Goal: Information Seeking & Learning: Learn about a topic

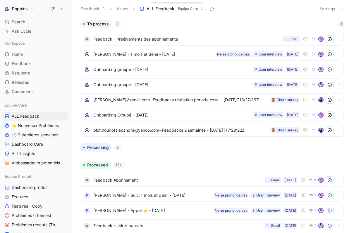
click at [341, 23] on icon "button" at bounding box center [341, 24] width 4 height 4
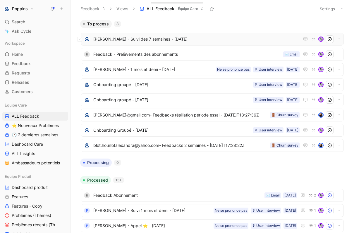
click at [147, 37] on span "[PERSON_NAME] - Suivi des 7 semaines - [DATE]" at bounding box center [196, 39] width 206 height 7
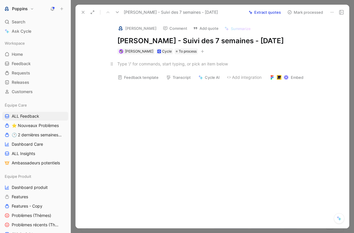
click at [153, 67] on div at bounding box center [218, 64] width 202 height 6
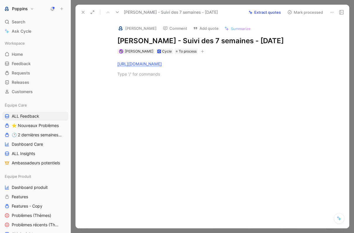
click at [120, 25] on button "[PERSON_NAME]" at bounding box center [137, 28] width 44 height 9
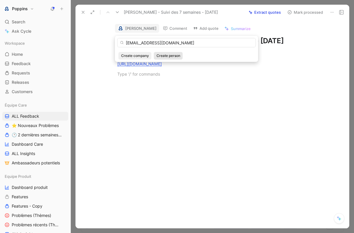
type input "[EMAIL_ADDRESS][DOMAIN_NAME]"
click at [174, 54] on span "Create person" at bounding box center [168, 56] width 24 height 6
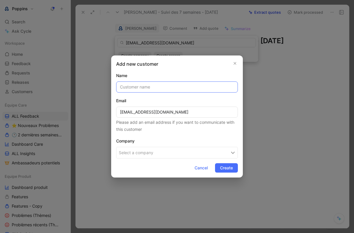
paste input "[PERSON_NAME]"
type input "[PERSON_NAME]"
click at [232, 167] on span "Create" at bounding box center [226, 168] width 13 height 7
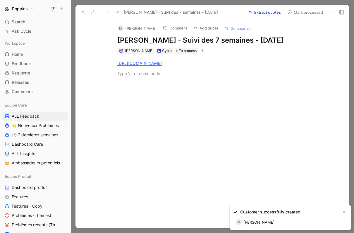
click at [121, 29] on div "M" at bounding box center [121, 28] width 6 height 6
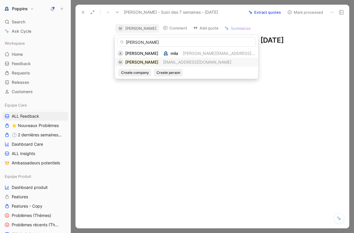
type input "[PERSON_NAME]"
click at [182, 62] on span "[EMAIL_ADDRESS][DOMAIN_NAME]" at bounding box center [197, 62] width 68 height 5
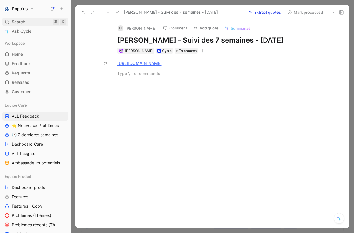
click at [36, 22] on div "Search ⌘ K" at bounding box center [35, 22] width 66 height 9
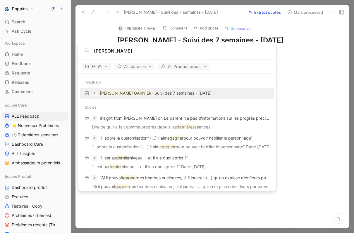
type input "[PERSON_NAME]"
click at [169, 92] on p "Myriam GARNIER - Suivi des 7 semaines - 1er septembre 2025" at bounding box center [156, 93] width 112 height 7
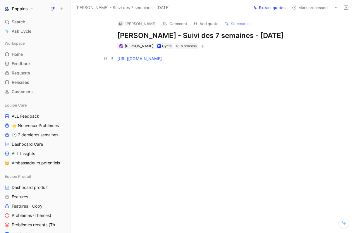
click at [253, 62] on div "[URL][DOMAIN_NAME]" at bounding box center [218, 59] width 202 height 6
drag, startPoint x: 170, startPoint y: 92, endPoint x: 115, endPoint y: 91, distance: 55.0
click at [115, 84] on p "Noé - 8 ans, 10 sessions" at bounding box center [218, 79] width 225 height 10
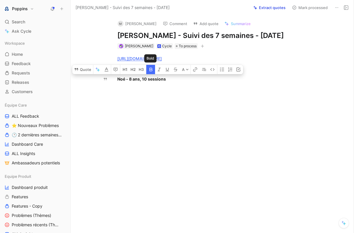
click at [152, 72] on icon "button" at bounding box center [151, 69] width 5 height 5
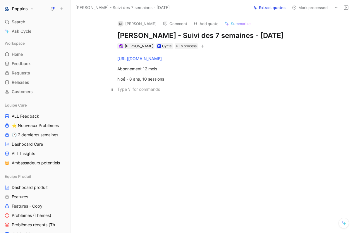
click at [155, 92] on div at bounding box center [218, 89] width 202 height 6
drag, startPoint x: 175, startPoint y: 35, endPoint x: 110, endPoint y: 34, distance: 65.2
click at [110, 34] on div "M Myriam GARNIER Comment Add quote Summarize Myriam GARNIER - Suivi des 7 semai…" at bounding box center [218, 32] width 225 height 34
copy h1 "[PERSON_NAME]"
drag, startPoint x: 205, startPoint y: 98, endPoint x: 118, endPoint y: 95, distance: 86.6
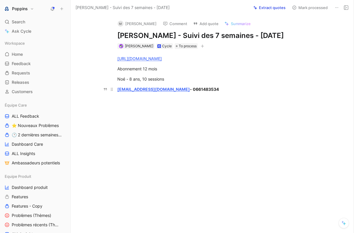
click at [118, 94] on p "ma.garnier@hotmail.fr - 0661483534" at bounding box center [218, 89] width 225 height 10
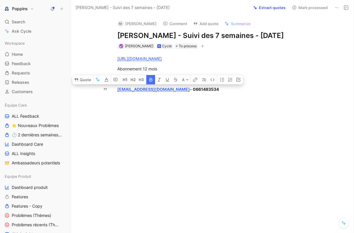
click at [151, 82] on icon "button" at bounding box center [151, 79] width 5 height 5
click at [232, 103] on div at bounding box center [218, 99] width 202 height 6
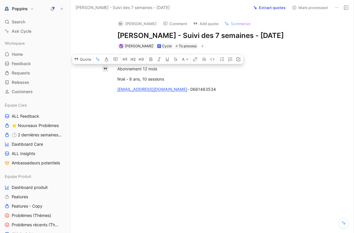
drag, startPoint x: 211, startPoint y: 101, endPoint x: 104, endPoint y: 77, distance: 109.8
click at [104, 77] on div "Quote A https://www.app.poppins.io/admin/users/20000698/general Abonnement 12 m…" at bounding box center [218, 114] width 270 height 130
click at [222, 64] on button "button" at bounding box center [221, 59] width 9 height 9
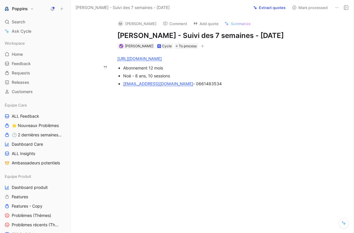
click at [217, 87] on div "ma.garnier@hotmail.fr - 0661483534" at bounding box center [221, 84] width 196 height 6
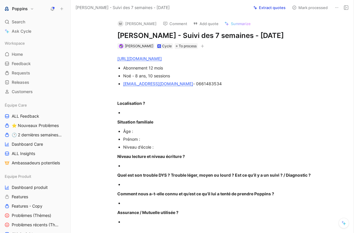
click at [138, 116] on div at bounding box center [221, 113] width 196 height 6
click at [129, 79] on div "Noé - 8 ans, 10 sessions" at bounding box center [221, 76] width 196 height 6
copy div "Noé"
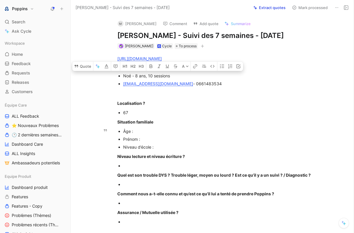
click at [146, 143] on p "Prénom :" at bounding box center [221, 139] width 196 height 8
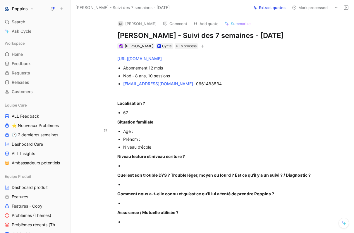
click at [145, 134] on div "Âge :" at bounding box center [221, 131] width 196 height 6
click at [145, 142] on div "Prénom :" at bounding box center [221, 139] width 196 height 6
click at [142, 134] on div "Âge :" at bounding box center [221, 131] width 196 height 6
click at [176, 160] on div "https://www.app.poppins.io/admin/users/20000698/general Abonnement 12 mois Noé …" at bounding box center [218, 227] width 270 height 357
click at [171, 150] on div "Niveau d’école :" at bounding box center [221, 147] width 196 height 6
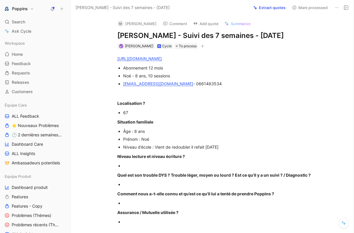
click at [176, 169] on div at bounding box center [221, 166] width 196 height 6
click at [175, 188] on div at bounding box center [221, 185] width 196 height 6
click at [207, 170] on p "Ça se passe pas très bien à l’école" at bounding box center [221, 166] width 196 height 8
click at [199, 169] on div "Ça se passe pas très bien à l’école" at bounding box center [221, 166] width 196 height 6
click at [175, 190] on div "https://www.app.poppins.io/admin/users/20000698/general Abonnement 12 mois Noé …" at bounding box center [218, 227] width 270 height 357
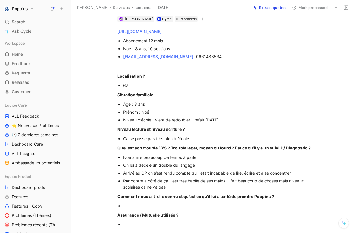
scroll to position [32, 0]
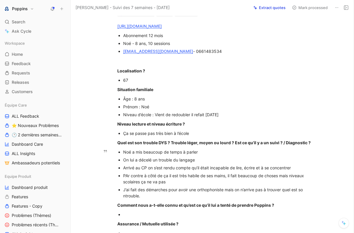
click at [126, 199] on div "J’ai fait des démarches pour avoir une orthophoniste mais on n’arrive pas à tro…" at bounding box center [221, 193] width 196 height 12
click at [123, 199] on div "J’ai fait des démarches pour avoir une orthophoniste mais on n’arrive pas à tro…" at bounding box center [221, 193] width 196 height 12
click at [143, 199] on div "J’ai fait des démarches pour avoir une orthophoniste mais on n’arrive pas à tro…" at bounding box center [221, 193] width 196 height 12
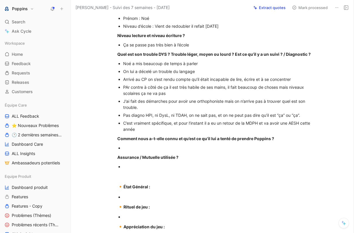
scroll to position [122, 0]
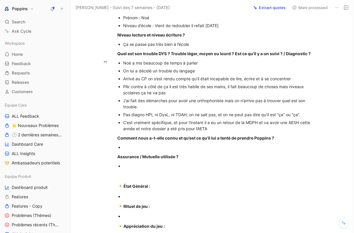
click at [169, 132] on div "C’est vraiment spécifique, et pour l’instant il a eu un retour de la MDPH et va…" at bounding box center [221, 126] width 196 height 12
click at [174, 132] on div "C’est vraiment spécifique, et pour l’instant il a eu un retour de la MDPH et va…" at bounding box center [221, 126] width 196 height 12
click at [220, 132] on div "C’est vraiment spécifique, et pour l’instant il a eu un retour de la MDPH et va…" at bounding box center [221, 126] width 196 height 12
click at [143, 151] on div at bounding box center [221, 147] width 196 height 6
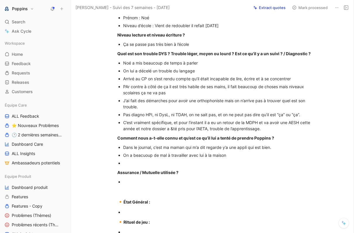
click at [163, 159] on p "On a beacuoup de mal à travailler avec lui à la maison" at bounding box center [221, 155] width 196 height 8
click at [152, 166] on div at bounding box center [221, 163] width 196 height 6
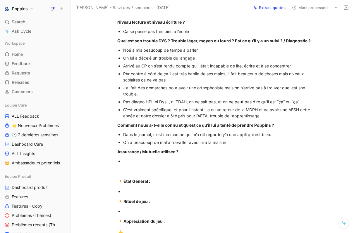
scroll to position [134, 0]
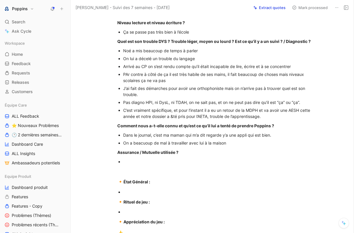
click at [145, 165] on div at bounding box center [221, 162] width 196 height 6
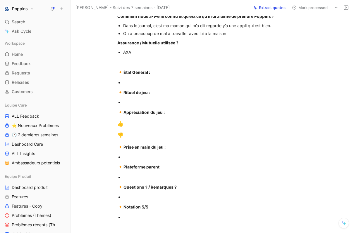
scroll to position [228, 0]
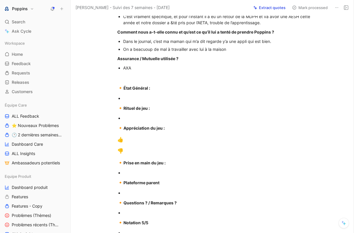
click at [139, 101] on div at bounding box center [221, 98] width 196 height 6
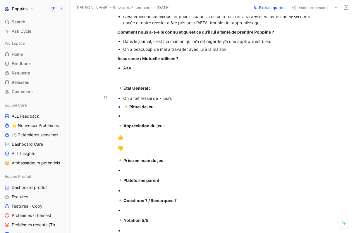
click at [129, 109] on strong "Rituel de jeu :" at bounding box center [142, 106] width 26 height 5
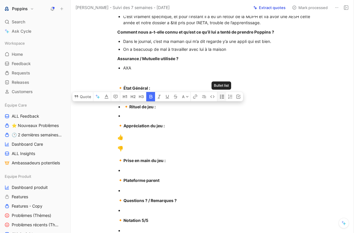
click at [222, 99] on icon "button" at bounding box center [222, 97] width 4 height 4
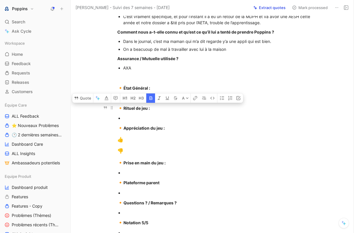
click at [149, 112] on div "🔸 Rituel de jeu :" at bounding box center [218, 109] width 202 height 8
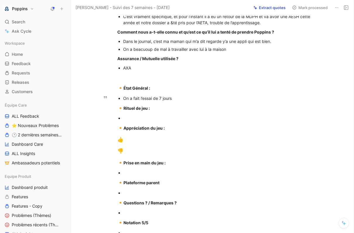
click at [179, 101] on div "On a fait l’essai de 7 jours" at bounding box center [221, 98] width 196 height 6
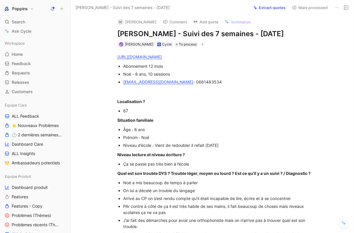
scroll to position [0, 0]
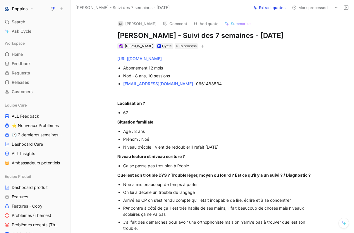
click at [199, 49] on button "button" at bounding box center [202, 46] width 6 height 6
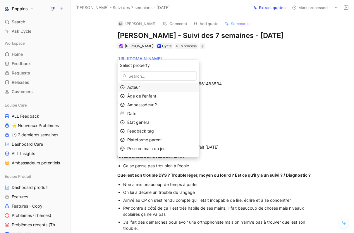
click at [159, 88] on div "Acteur" at bounding box center [161, 87] width 69 height 7
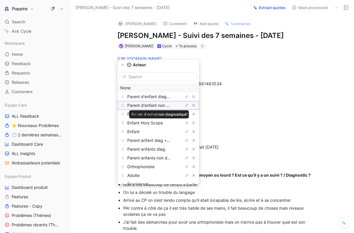
click at [161, 107] on span "Parent d'enfant non diagnostiqué" at bounding box center [159, 105] width 64 height 5
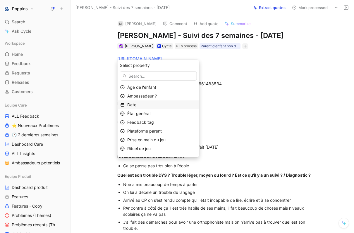
click at [148, 106] on div "Date" at bounding box center [161, 104] width 69 height 7
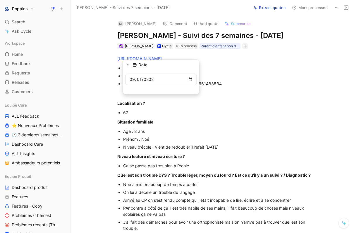
type input "[DATE]"
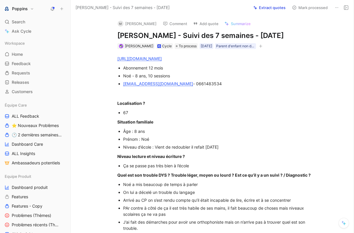
click at [267, 50] on div "Anne Dorison Cycle To process 01/09/2025 Parent d'enfant non diagnostiqué" at bounding box center [218, 46] width 203 height 7
click at [260, 48] on icon "button" at bounding box center [261, 46] width 4 height 4
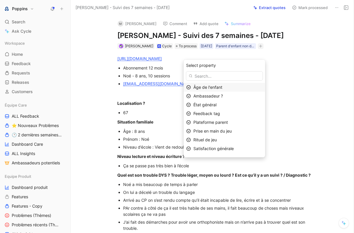
click at [217, 86] on span "Âge de l'enfant" at bounding box center [207, 87] width 29 height 5
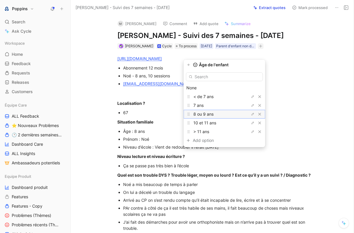
click at [213, 113] on span "8 ou 9 ans" at bounding box center [203, 114] width 20 height 5
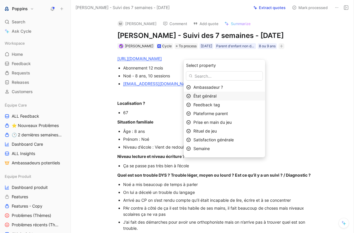
click at [215, 96] on span "État général" at bounding box center [204, 96] width 23 height 5
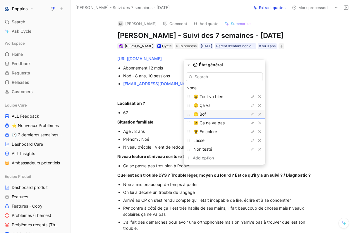
click at [213, 114] on div "😐 Bof" at bounding box center [215, 114] width 44 height 7
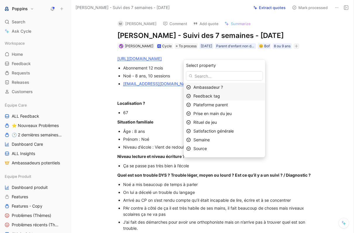
click at [214, 97] on span "Feedback tag" at bounding box center [206, 96] width 27 height 5
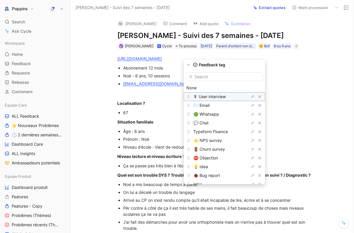
click at [214, 96] on span "🎙 User interview" at bounding box center [209, 96] width 32 height 5
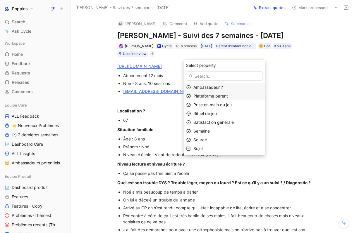
click at [204, 95] on span "Plateforme parent" at bounding box center [210, 96] width 34 height 5
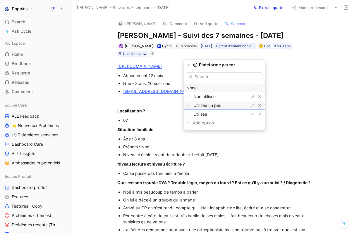
click at [213, 105] on span "Utilisée un peu" at bounding box center [207, 105] width 28 height 5
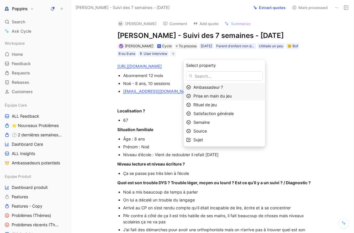
click at [241, 97] on div "Prise en main du jeu" at bounding box center [227, 96] width 69 height 7
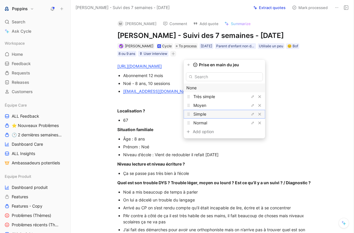
click at [222, 112] on div "Simple" at bounding box center [215, 114] width 44 height 7
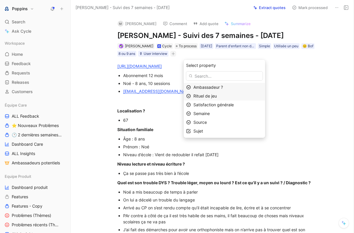
click at [215, 97] on span "Rituel de jeu" at bounding box center [204, 96] width 23 height 5
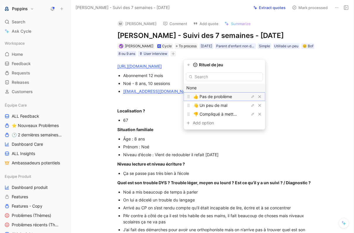
click at [219, 98] on span "👍 Pas de problème" at bounding box center [212, 96] width 39 height 5
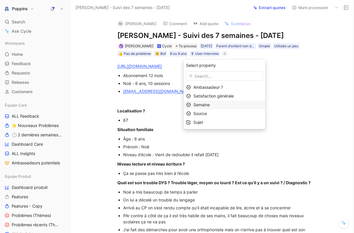
click at [207, 104] on span "Semaine" at bounding box center [201, 104] width 16 height 5
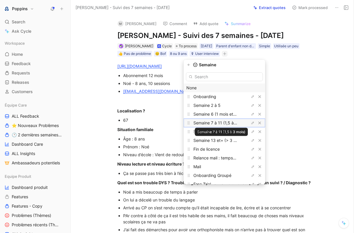
click at [228, 121] on span "Semaine 7 à 11 (1,5 à 3 mois)" at bounding box center [221, 122] width 56 height 5
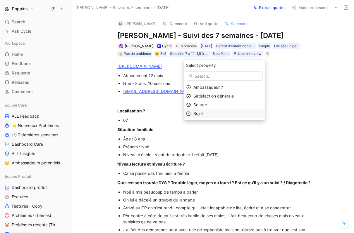
click at [217, 112] on div "Sujet" at bounding box center [227, 113] width 69 height 7
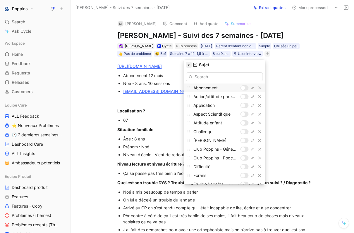
click at [187, 66] on button "button" at bounding box center [189, 65] width 6 height 6
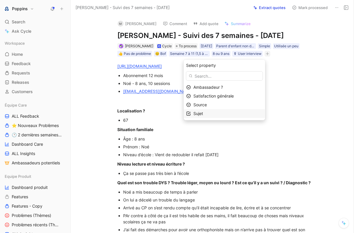
click at [229, 114] on div "Sujet" at bounding box center [227, 113] width 69 height 7
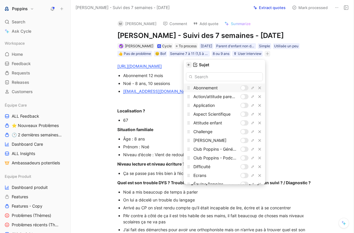
click at [188, 63] on icon "button" at bounding box center [189, 65] width 4 height 4
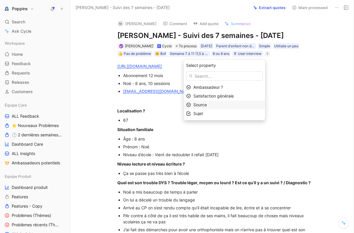
click at [224, 106] on div "Source" at bounding box center [227, 104] width 69 height 7
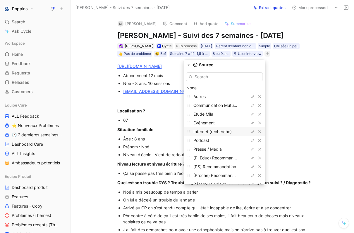
scroll to position [15, 0]
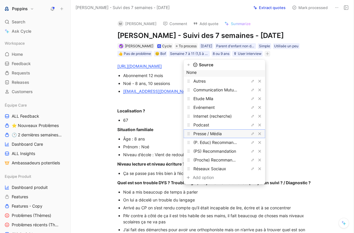
click at [222, 134] on span "Presse / Média" at bounding box center [207, 133] width 28 height 5
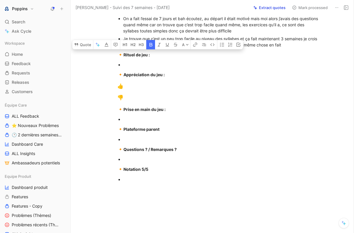
scroll to position [335, 0]
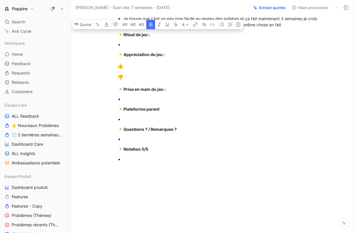
drag, startPoint x: 115, startPoint y: 115, endPoint x: 144, endPoint y: 232, distance: 120.7
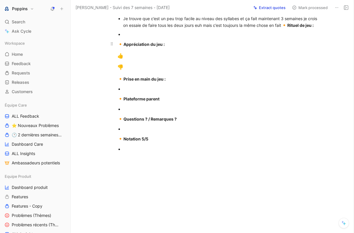
drag, startPoint x: 173, startPoint y: 191, endPoint x: 289, endPoint y: 50, distance: 182.1
click at [286, 28] on span "🔸" at bounding box center [284, 25] width 6 height 6
drag, startPoint x: 286, startPoint y: 34, endPoint x: 295, endPoint y: 153, distance: 118.4
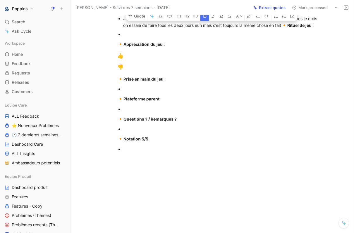
drag, startPoint x: 223, startPoint y: 156, endPoint x: 300, endPoint y: 35, distance: 142.6
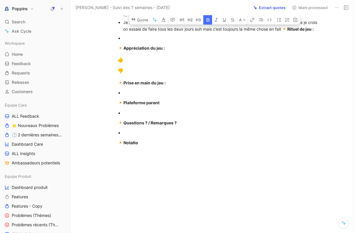
drag, startPoint x: 194, startPoint y: 147, endPoint x: 291, endPoint y: 35, distance: 148.2
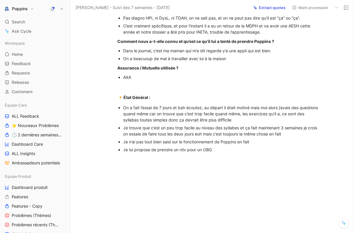
scroll to position [213, 0]
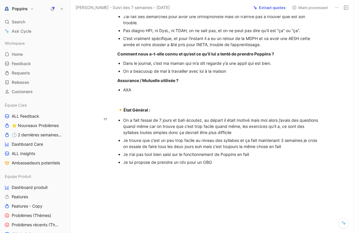
click at [160, 158] on div "Je n’ai pas tout bien saisi sur le fonctionnement de Poppins en fait" at bounding box center [221, 154] width 196 height 6
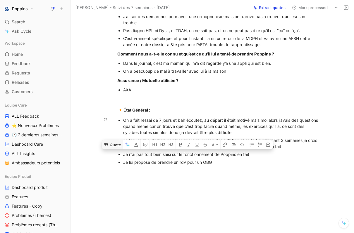
click at [118, 149] on button "Quote" at bounding box center [112, 144] width 21 height 9
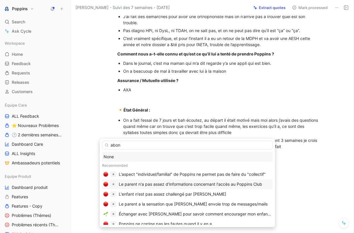
type input "abonn"
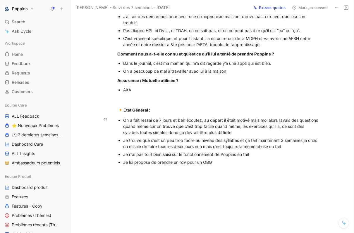
click at [160, 158] on div "Je n’ai pas tout bien saisi sur le fonctionnement de Poppins en fait" at bounding box center [221, 154] width 196 height 6
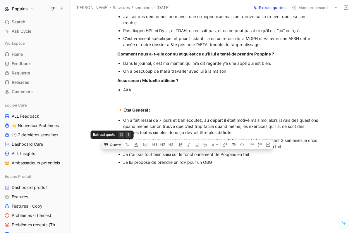
click at [111, 149] on button "Quote" at bounding box center [112, 144] width 21 height 9
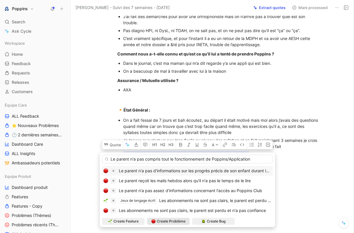
type input "Le parent n'a pas compris tout le fonctionnement de Poppins/Application"
click at [170, 220] on span "Create Problème" at bounding box center [171, 222] width 29 height 6
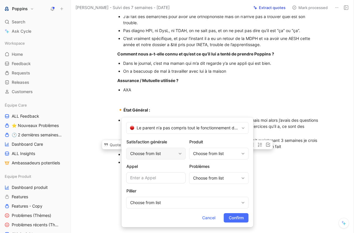
click at [173, 150] on div "Choose from list" at bounding box center [155, 154] width 59 height 12
click at [204, 153] on div "Choose from list" at bounding box center [216, 153] width 46 height 7
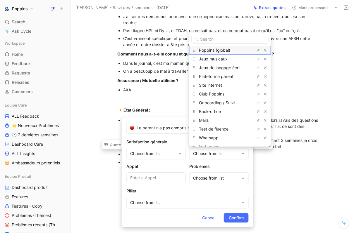
click at [223, 50] on span "Poppins (global)" at bounding box center [214, 50] width 31 height 5
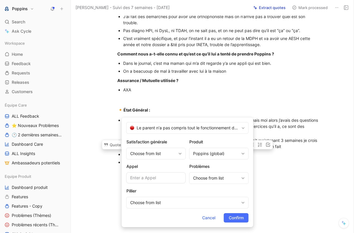
click at [219, 186] on div "Satisfaction générale Choose from list Produit Poppins (global) Appel Problèmes…" at bounding box center [187, 174] width 122 height 70
click at [218, 181] on div "Choose from list" at bounding box center [216, 178] width 46 height 7
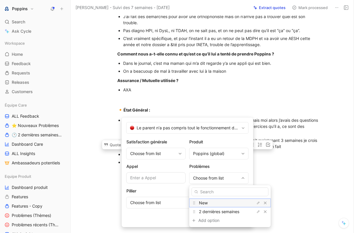
click at [208, 202] on div "New" at bounding box center [221, 203] width 44 height 7
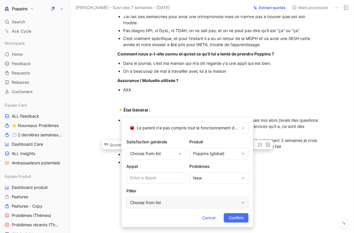
click at [190, 201] on div "Choose from list" at bounding box center [184, 202] width 109 height 7
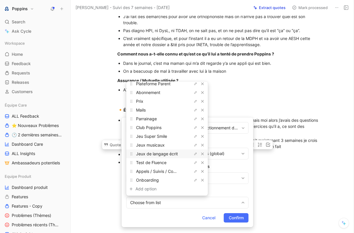
scroll to position [0, 0]
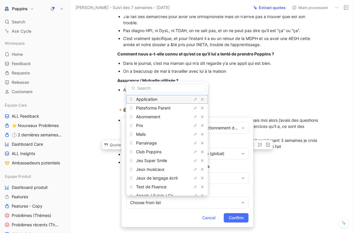
click at [156, 97] on span "Application" at bounding box center [146, 99] width 21 height 5
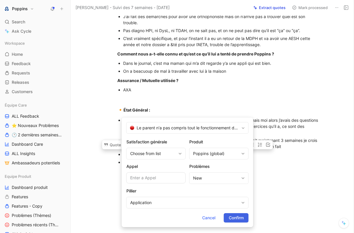
click at [238, 215] on span "Confirm" at bounding box center [236, 218] width 15 height 7
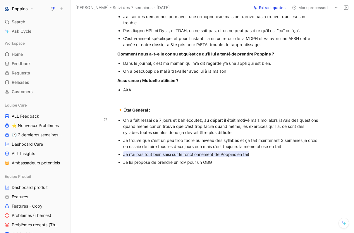
click at [237, 158] on mark "Je n’ai pas tout bien saisi sur le fonctionnement de Poppins en fait" at bounding box center [186, 154] width 126 height 6
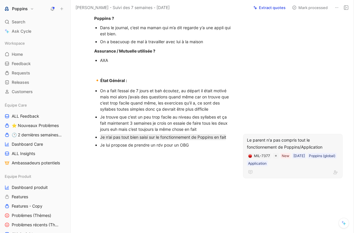
scroll to position [297, 0]
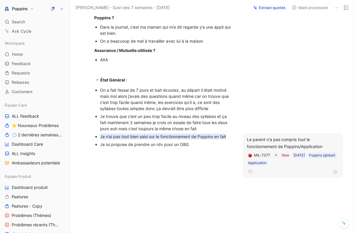
click at [308, 163] on div "MIL-7377 New [DATE] Poppins (global) Application" at bounding box center [292, 159] width 93 height 15
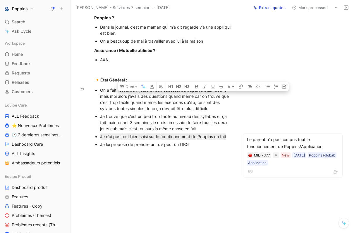
drag, startPoint x: 196, startPoint y: 97, endPoint x: 211, endPoint y: 107, distance: 18.3
click at [211, 107] on div "On a fait l’essai de 7 jours et bah écoutez, au départ il était motivé mais moi…" at bounding box center [166, 99] width 132 height 25
click at [136, 87] on button "Quote" at bounding box center [128, 86] width 21 height 9
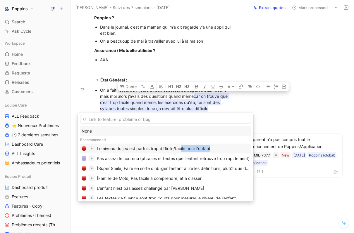
drag, startPoint x: 180, startPoint y: 154, endPoint x: 182, endPoint y: 147, distance: 7.2
click at [182, 147] on div "None Recommended Le niveau du jeu est parfois trop difficile/facile pour l'enfa…" at bounding box center [165, 162] width 171 height 73
click at [182, 147] on div "Le niveau du jeu est parfois trop difficile/facile pour l'enfant" at bounding box center [153, 148] width 113 height 7
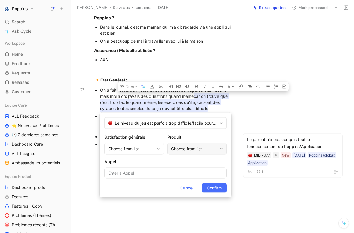
click at [189, 151] on div "Choose from list" at bounding box center [194, 149] width 46 height 7
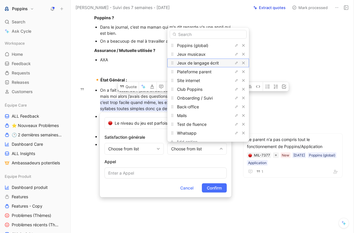
click at [208, 61] on span "Jeux de langage écrit" at bounding box center [198, 62] width 42 height 5
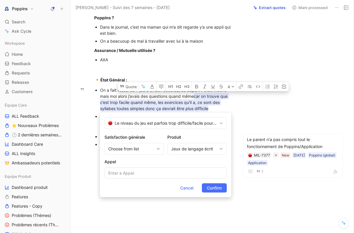
click at [217, 182] on form "Le niveau du jeu est parfois trop difficile/facile pour l'enfant Satisfaction g…" at bounding box center [166, 155] width 132 height 85
click at [215, 188] on span "Confirm" at bounding box center [214, 188] width 15 height 7
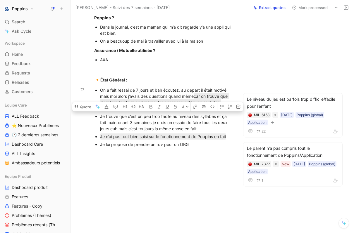
drag, startPoint x: 100, startPoint y: 115, endPoint x: 205, endPoint y: 128, distance: 105.4
click at [205, 128] on div "Je trouve que c’est un peu trop facile au niveau des syllabes et ça fait mainte…" at bounding box center [166, 122] width 132 height 18
click at [87, 108] on button "Quote" at bounding box center [82, 106] width 21 height 9
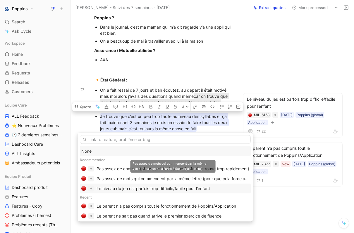
click at [175, 188] on div "Le niveau du jeu est parfois trop difficile/facile pour l'enfant" at bounding box center [152, 188] width 113 height 7
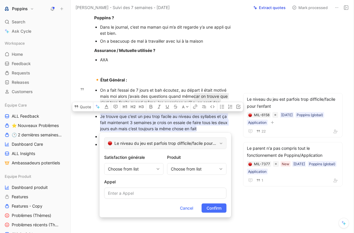
click at [147, 144] on span "Le niveau du jeu est parfois trop difficile/facile pour l'enfant" at bounding box center [165, 143] width 103 height 7
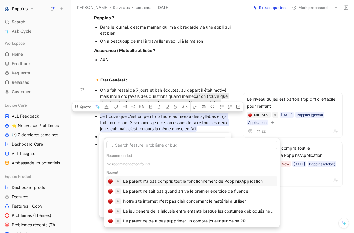
click at [147, 144] on input "text" at bounding box center [191, 145] width 171 height 9
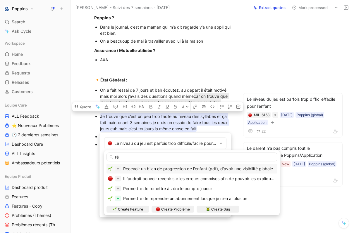
type input "r"
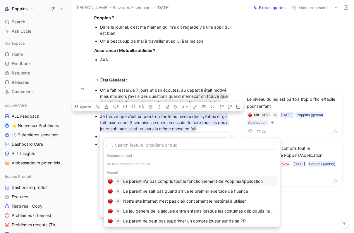
drag, startPoint x: 159, startPoint y: 182, endPoint x: 166, endPoint y: 181, distance: 7.6
click at [167, 181] on div "Le parent n'a pas compris tout le fonctionnement de Poppins/Application" at bounding box center [192, 181] width 139 height 7
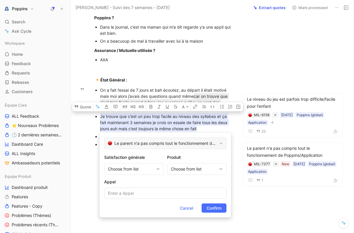
click at [171, 145] on span "Le parent n'a pas compris tout le fonctionnement de Poppins/Application" at bounding box center [165, 143] width 103 height 7
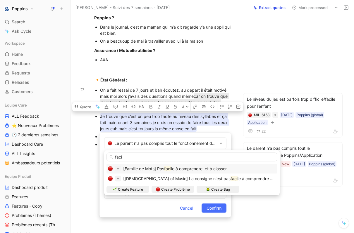
type input "faci"
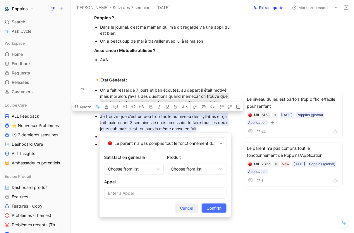
click at [186, 208] on span "Cancel" at bounding box center [186, 208] width 13 height 7
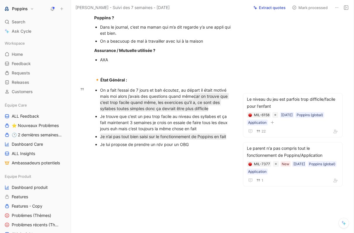
drag, startPoint x: 205, startPoint y: 127, endPoint x: 88, endPoint y: 117, distance: 117.4
click at [88, 117] on ul "On a fait l’essai de 7 jours et bah écoutez, au départ il était motivé mais moi…" at bounding box center [163, 117] width 160 height 62
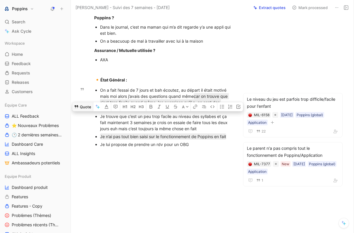
click at [84, 106] on button "Quote" at bounding box center [82, 106] width 21 height 9
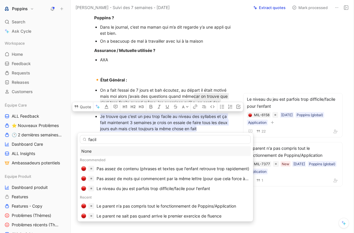
type input "facile"
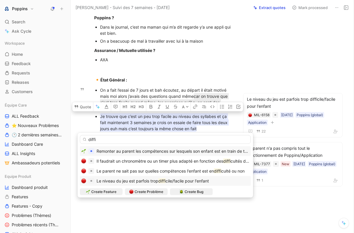
type input "diffi"
click at [165, 182] on mark "diffi" at bounding box center [161, 181] width 7 height 5
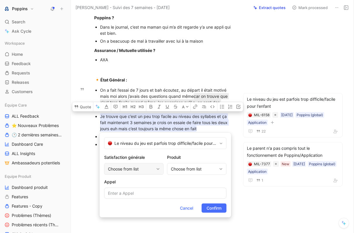
click at [145, 170] on div "Choose from list" at bounding box center [131, 169] width 46 height 7
click at [193, 169] on div "Choose from list" at bounding box center [194, 169] width 46 height 7
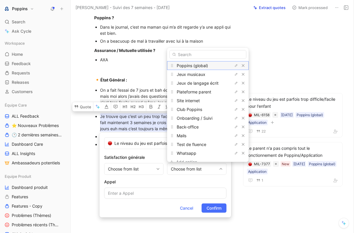
click at [203, 65] on span "Poppins (global)" at bounding box center [192, 65] width 31 height 5
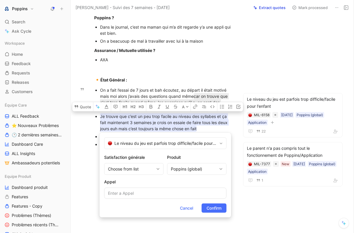
click at [213, 213] on form "Le niveau du jeu est parfois trop difficile/facile pour l'enfant Satisfaction g…" at bounding box center [165, 175] width 132 height 85
click at [213, 208] on span "Confirm" at bounding box center [213, 208] width 15 height 7
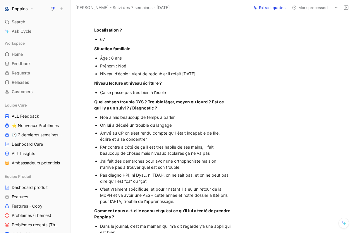
scroll to position [0, 0]
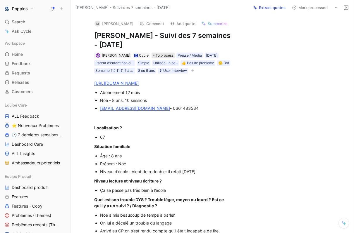
click at [163, 56] on span "To process" at bounding box center [165, 56] width 18 height 6
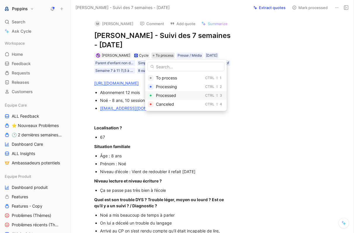
click at [169, 93] on span "Processed" at bounding box center [166, 95] width 20 height 5
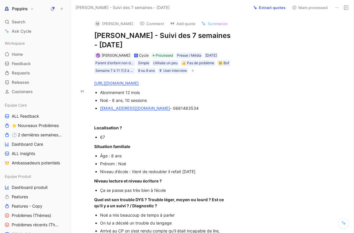
click at [193, 155] on div "Âge : 8 ans" at bounding box center [166, 156] width 132 height 6
click at [348, 4] on button at bounding box center [346, 8] width 8 height 8
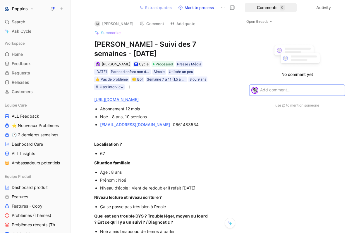
click at [234, 8] on use at bounding box center [232, 8] width 4 height 4
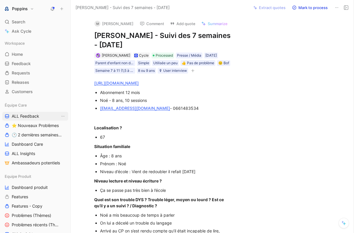
click at [41, 116] on link "ALL Feedback" at bounding box center [35, 116] width 66 height 9
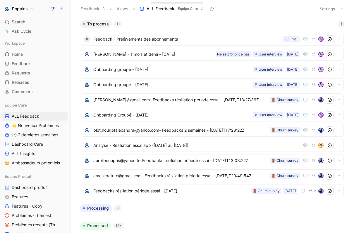
click at [339, 26] on button "button" at bounding box center [341, 24] width 6 height 6
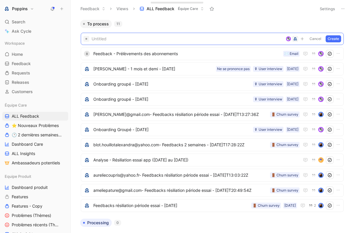
paste span
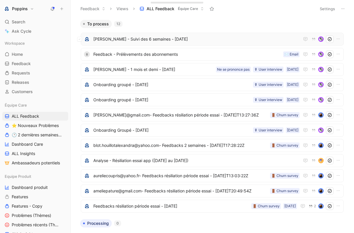
click at [202, 41] on span "[PERSON_NAME] - Suivi des 6 semaines - [DATE]" at bounding box center [196, 39] width 206 height 7
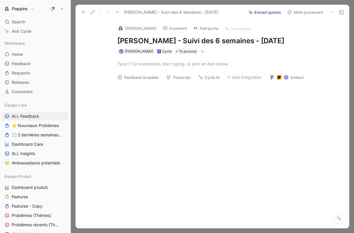
click at [121, 28] on img at bounding box center [121, 28] width 6 height 6
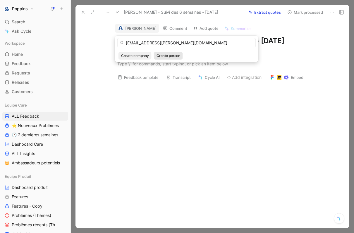
type input "[EMAIL_ADDRESS][PERSON_NAME][DOMAIN_NAME]"
click at [170, 56] on span "Create person" at bounding box center [168, 56] width 24 height 6
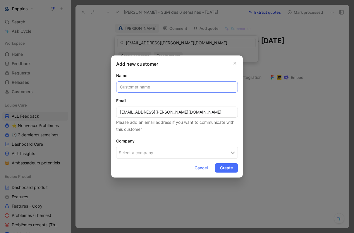
click at [147, 87] on input "text" at bounding box center [177, 87] width 122 height 11
paste input "[PERSON_NAME]"
type input "[PERSON_NAME]"
click at [165, 151] on button "Select a company" at bounding box center [177, 153] width 122 height 12
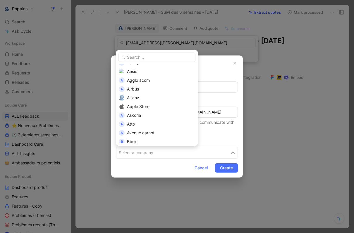
scroll to position [105, 0]
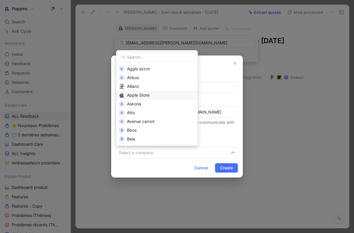
click at [156, 92] on div "Apple Store" at bounding box center [161, 95] width 68 height 7
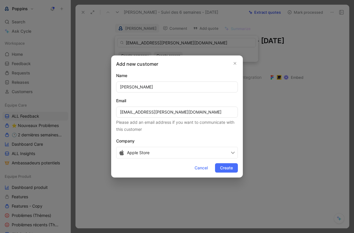
click at [220, 158] on button "Apple Store" at bounding box center [177, 153] width 122 height 12
click at [221, 168] on span "Create" at bounding box center [226, 168] width 13 height 7
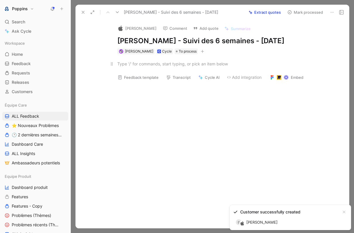
click at [195, 67] on div at bounding box center [218, 64] width 202 height 6
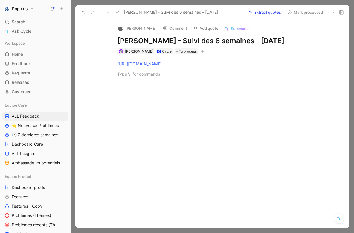
paste div
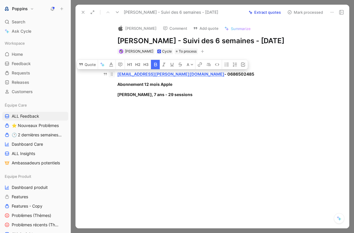
drag, startPoint x: 167, startPoint y: 103, endPoint x: 109, endPoint y: 85, distance: 60.8
click at [109, 85] on div "[URL][DOMAIN_NAME] [PERSON_NAME][EMAIL_ADDRESS][DOMAIN_NAME] - 0686502485 Abonn…" at bounding box center [218, 79] width 261 height 50
click at [156, 66] on icon "button" at bounding box center [155, 65] width 3 height 4
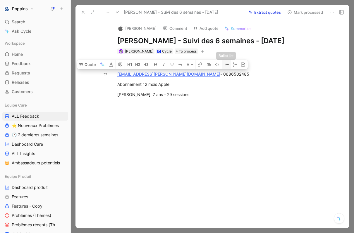
click at [226, 67] on icon "button" at bounding box center [226, 64] width 5 height 5
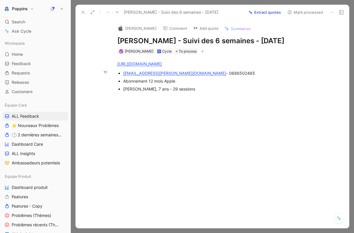
click at [197, 84] on div "Abonnement 12 mois Apple" at bounding box center [221, 81] width 196 height 6
click at [190, 92] on div "[PERSON_NAME], 7 ans - 29 sessions" at bounding box center [221, 89] width 196 height 6
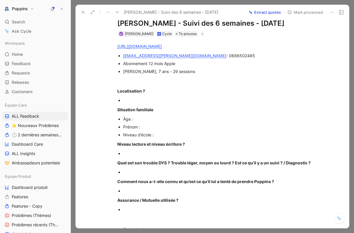
scroll to position [0, 0]
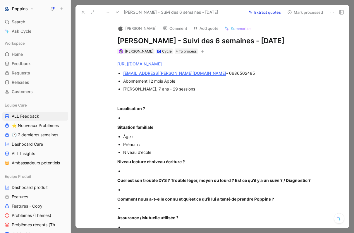
click at [83, 11] on icon at bounding box center [83, 12] width 5 height 5
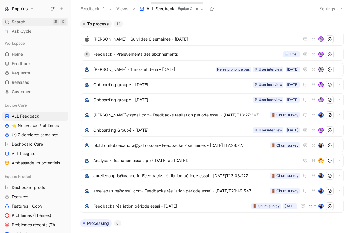
click at [32, 21] on div "Search ⌘ K" at bounding box center [35, 22] width 66 height 9
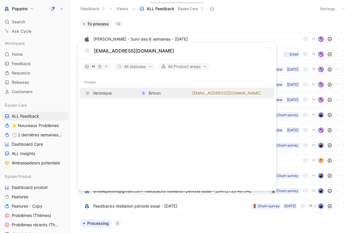
type input "[EMAIL_ADDRESS][DOMAIN_NAME]"
click at [121, 97] on div "V Veronique B Brinon [EMAIL_ADDRESS][DOMAIN_NAME]" at bounding box center [177, 93] width 191 height 11
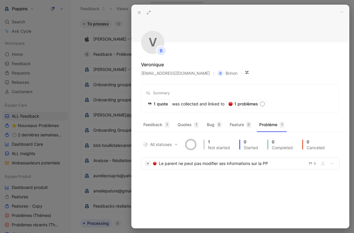
click at [137, 11] on icon at bounding box center [139, 12] width 5 height 5
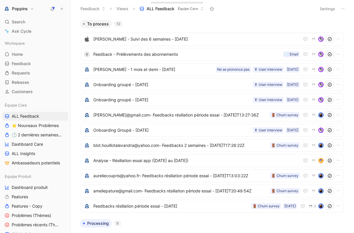
click at [221, 18] on body "Poppins Search ⌘ K Ask Cycle Workspace Home G then H Feedback G then F Requests…" at bounding box center [177, 116] width 354 height 233
click at [144, 39] on span "[PERSON_NAME] - Suivi des 6 semaines - [DATE]" at bounding box center [196, 39] width 206 height 7
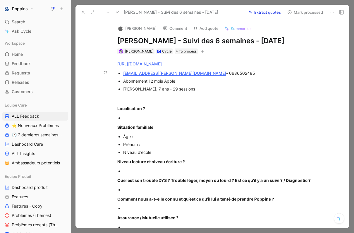
click at [193, 76] on div "[EMAIL_ADDRESS][PERSON_NAME][DOMAIN_NAME] - 0686502485" at bounding box center [221, 73] width 196 height 6
copy div "0686502485"
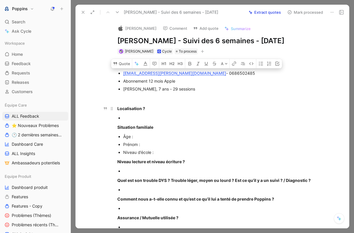
click at [176, 112] on div "Localisation ?" at bounding box center [218, 109] width 202 height 6
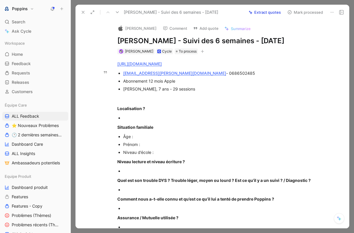
drag, startPoint x: 184, startPoint y: 84, endPoint x: 211, endPoint y: 84, distance: 27.8
click at [211, 76] on div "[EMAIL_ADDRESS][PERSON_NAME][DOMAIN_NAME] - 0686502485" at bounding box center [221, 73] width 196 height 6
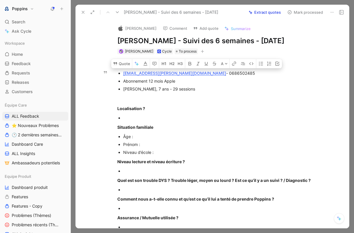
click at [177, 92] on div "[PERSON_NAME], 7 ans - 29 sessions" at bounding box center [221, 89] width 196 height 6
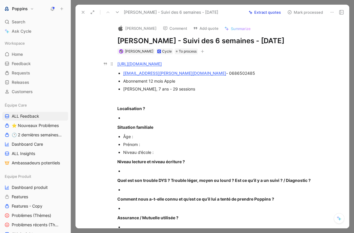
click at [162, 66] on link "[URL][DOMAIN_NAME]" at bounding box center [139, 63] width 44 height 5
click at [225, 76] on div "[EMAIL_ADDRESS][PERSON_NAME][DOMAIN_NAME] - 0686502485" at bounding box center [221, 73] width 196 height 6
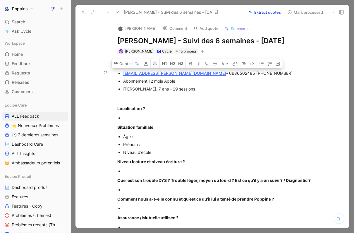
drag, startPoint x: 210, startPoint y: 82, endPoint x: 183, endPoint y: 83, distance: 27.2
click at [183, 76] on div "[EMAIL_ADDRESS][PERSON_NAME][DOMAIN_NAME] - 0686502485 [PHONE_NUMBER]" at bounding box center [221, 73] width 196 height 6
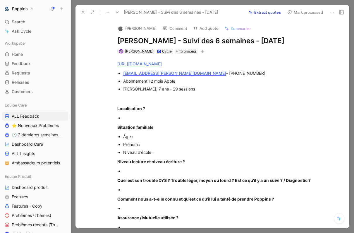
drag, startPoint x: 173, startPoint y: 39, endPoint x: 118, endPoint y: 42, distance: 54.8
click at [118, 42] on h1 "[PERSON_NAME] - Suivi des 6 semaines - [DATE]" at bounding box center [218, 40] width 202 height 9
copy h1 "[PERSON_NAME]"
click at [199, 54] on button "button" at bounding box center [202, 52] width 6 height 6
click at [201, 51] on icon "button" at bounding box center [202, 51] width 3 height 0
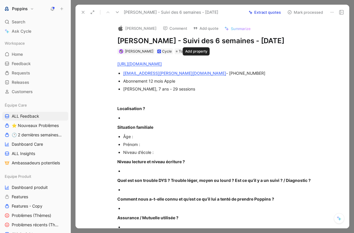
click at [201, 51] on icon "button" at bounding box center [202, 51] width 3 height 0
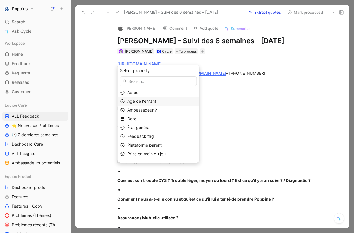
click at [172, 104] on div "Âge de l'enfant" at bounding box center [161, 101] width 69 height 7
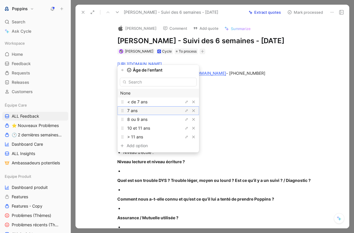
click at [156, 111] on div "7 ans" at bounding box center [149, 110] width 44 height 7
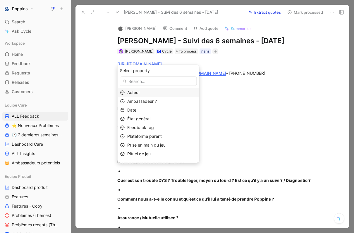
click at [156, 111] on div "Date" at bounding box center [161, 110] width 69 height 7
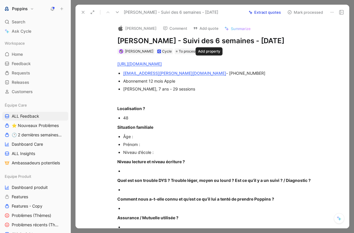
click at [212, 54] on button "button" at bounding box center [215, 52] width 6 height 6
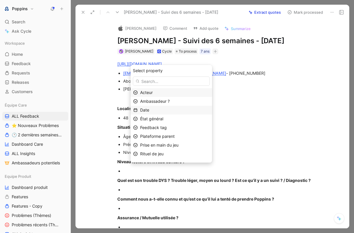
click at [168, 111] on div "Date" at bounding box center [174, 110] width 69 height 7
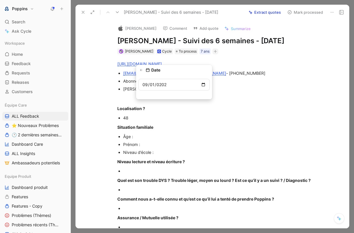
type input "[DATE]"
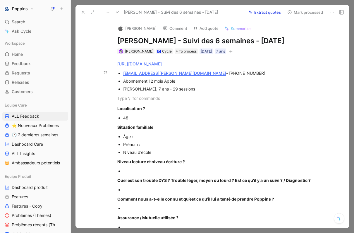
click at [125, 92] on div "[PERSON_NAME], 7 ans - 29 sessions" at bounding box center [221, 89] width 196 height 6
copy div "[PERSON_NAME]"
click at [149, 148] on div "Prénom :" at bounding box center [221, 144] width 196 height 6
click at [144, 140] on div "Âge :" at bounding box center [221, 137] width 196 height 6
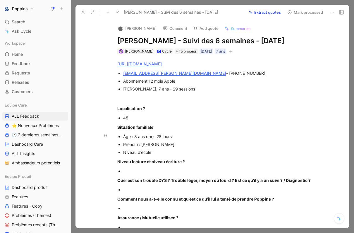
click at [163, 156] on div "Niveau d’école :" at bounding box center [221, 152] width 196 height 6
click at [159, 156] on div "Niveau d’école : REntrée en [DATE]" at bounding box center [221, 152] width 196 height 6
click at [217, 175] on p at bounding box center [221, 171] width 196 height 8
click at [205, 193] on div at bounding box center [221, 190] width 196 height 6
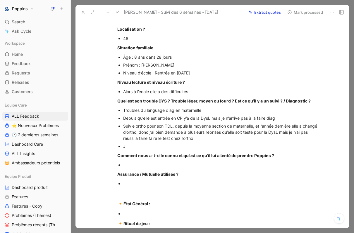
scroll to position [81, 0]
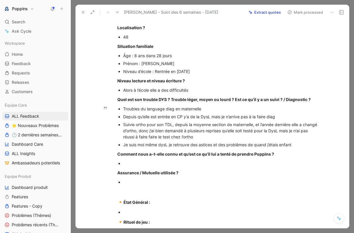
click at [207, 148] on div "Je suis moi même dysL je retrouve des astices et des problèmes de quand j’étais…" at bounding box center [221, 145] width 196 height 6
click at [301, 148] on div "Je suis moi même dysL je retrouve des astuces et des problèmes de quand j’étais…" at bounding box center [221, 145] width 196 height 6
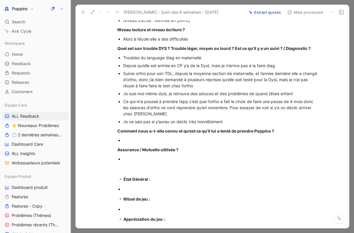
scroll to position [133, 0]
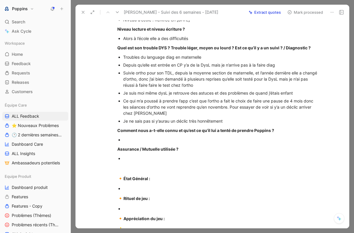
click at [195, 143] on div at bounding box center [221, 140] width 196 height 6
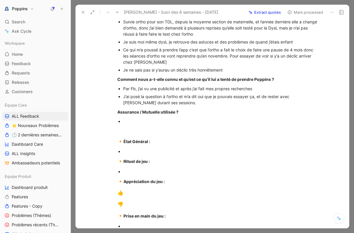
scroll to position [184, 0]
click at [151, 124] on div at bounding box center [221, 121] width 196 height 6
click at [145, 154] on div at bounding box center [221, 151] width 196 height 6
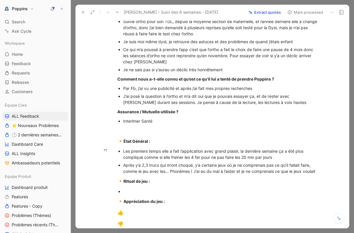
click at [303, 175] on div "Après y’a 2,3 trucs qui m’ont choqué, y’a certains jeux où je ne comprenais pas…" at bounding box center [221, 168] width 196 height 12
click at [325, 175] on ul "Les premiers temps elle a fait l’application avec grand plaisir, la dernière se…" at bounding box center [218, 161] width 225 height 28
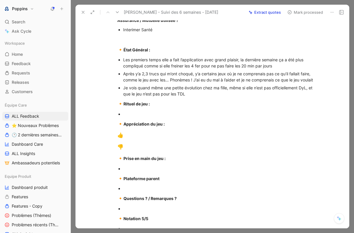
scroll to position [274, 0]
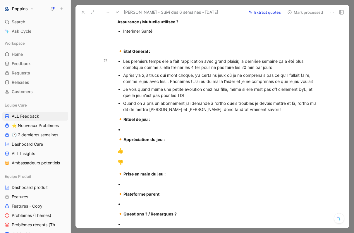
click at [208, 113] on div "Quand on a pris un abonnement j’ai demandé à l’ortho quels troubles je devais m…" at bounding box center [221, 106] width 196 height 12
click at [244, 113] on div "Quand on a pris un abonnement j’ai demandé à l’ortho quels troubles je devais m…" at bounding box center [221, 106] width 196 height 12
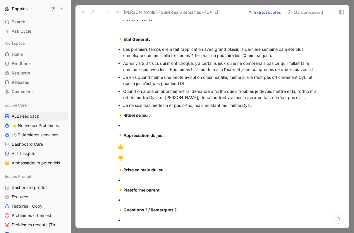
scroll to position [290, 0]
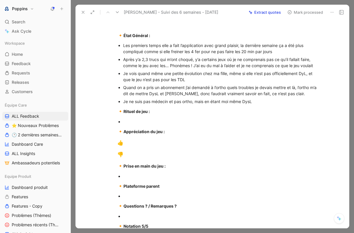
click at [160, 125] on div at bounding box center [221, 122] width 196 height 6
click at [114, 114] on div at bounding box center [111, 111] width 6 height 6
click at [127, 114] on strong "Rituel de jeu :" at bounding box center [136, 111] width 26 height 5
drag, startPoint x: 116, startPoint y: 120, endPoint x: 211, endPoint y: 156, distance: 101.1
click at [211, 156] on div "[URL][DOMAIN_NAME] [PERSON_NAME][EMAIL_ADDRESS][DOMAIN_NAME] - [PHONE_NUMBER] A…" at bounding box center [218, 4] width 261 height 481
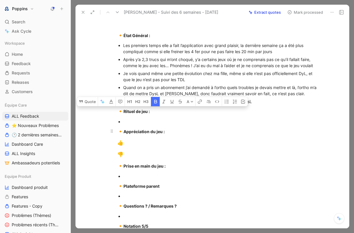
click at [209, 137] on p "🔸 Appréciation du jeu :" at bounding box center [218, 131] width 225 height 11
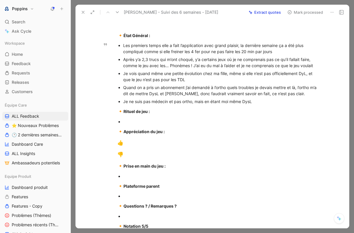
click at [259, 105] on div "Je ne suis pas médecin et pas ortho, mais en étant moi même DysL" at bounding box center [221, 102] width 196 height 6
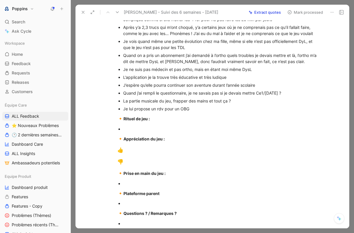
scroll to position [324, 0]
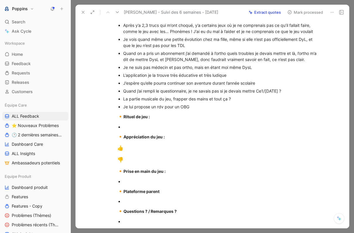
click at [115, 120] on div at bounding box center [111, 116] width 6 height 6
click at [131, 119] on strong "Rituel de jeu :" at bounding box center [136, 116] width 26 height 5
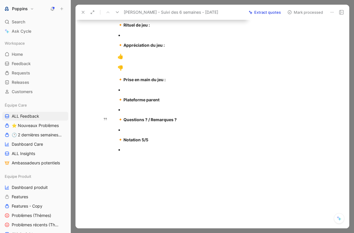
scroll to position [425, 0]
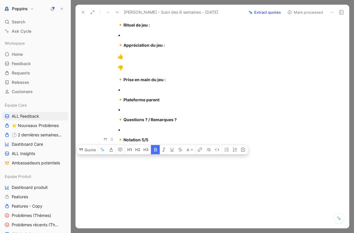
drag, startPoint x: 118, startPoint y: 125, endPoint x: 199, endPoint y: 137, distance: 81.6
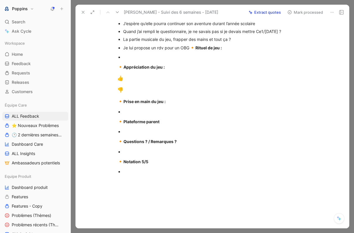
scroll to position [383, 0]
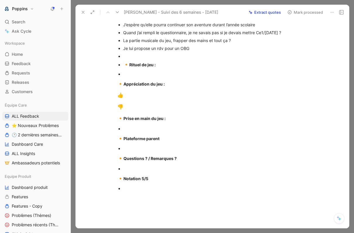
click at [135, 59] on div at bounding box center [221, 56] width 196 height 6
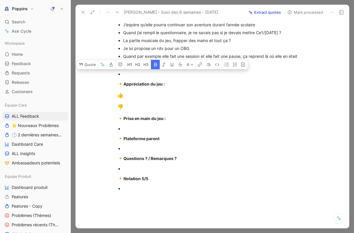
drag, startPoint x: 130, startPoint y: 204, endPoint x: 113, endPoint y: 80, distance: 125.6
drag, startPoint x: 157, startPoint y: 190, endPoint x: 105, endPoint y: 87, distance: 114.7
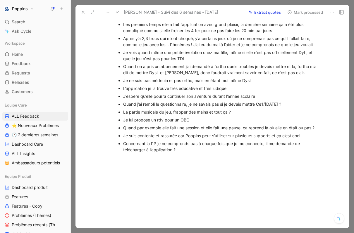
scroll to position [0, 0]
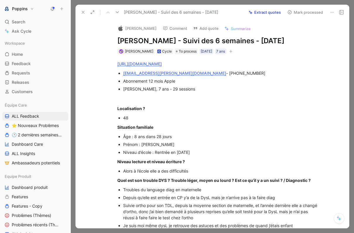
click at [232, 53] on icon "button" at bounding box center [231, 52] width 4 height 4
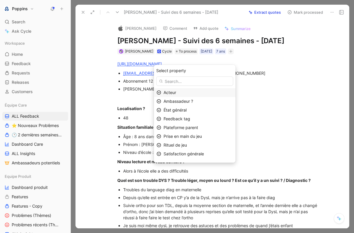
click at [211, 92] on div "Acteur" at bounding box center [197, 92] width 69 height 7
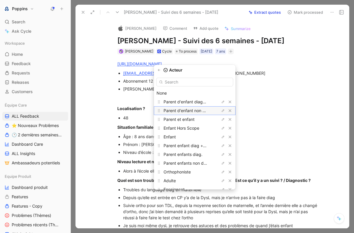
click at [204, 109] on span "Parent d'enfant non diagnostiqué" at bounding box center [195, 110] width 64 height 5
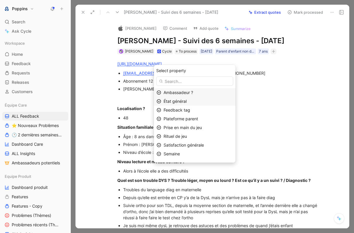
click at [199, 104] on div "État général" at bounding box center [197, 101] width 69 height 7
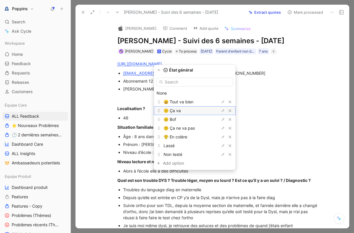
click at [200, 108] on div "🙂 Ça va" at bounding box center [185, 110] width 44 height 7
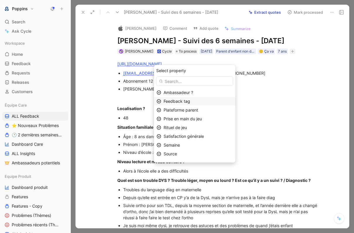
click at [190, 101] on span "Feedback tag" at bounding box center [176, 101] width 27 height 5
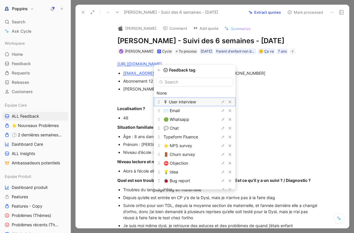
click at [190, 104] on span "🎙 User interview" at bounding box center [179, 101] width 32 height 5
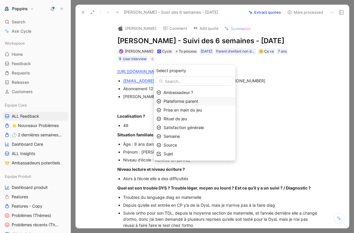
click at [193, 102] on span "Plateforme parent" at bounding box center [180, 101] width 34 height 5
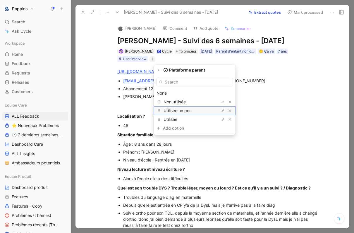
click at [191, 112] on span "Utilisée un peu" at bounding box center [177, 110] width 28 height 5
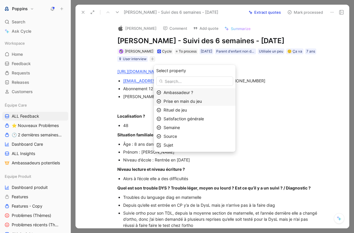
click at [195, 102] on span "Prise en main du jeu" at bounding box center [182, 101] width 38 height 5
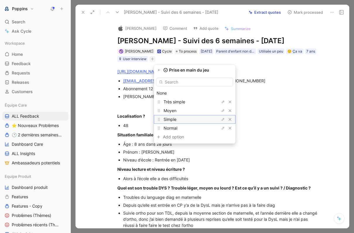
click at [189, 117] on div "Simple" at bounding box center [185, 119] width 44 height 7
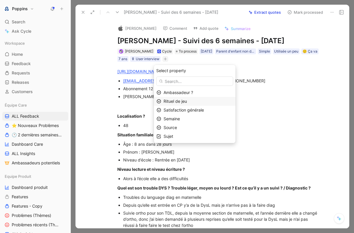
click at [184, 104] on div "Rituel de jeu" at bounding box center [197, 101] width 69 height 7
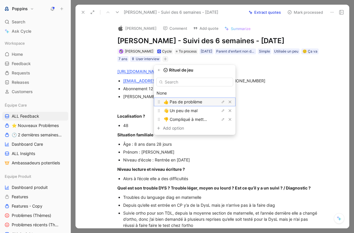
click at [186, 102] on span "👍 Pas de problème" at bounding box center [182, 101] width 39 height 5
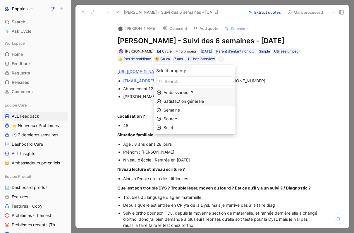
click at [189, 100] on span "Satisfaction générale" at bounding box center [183, 101] width 40 height 5
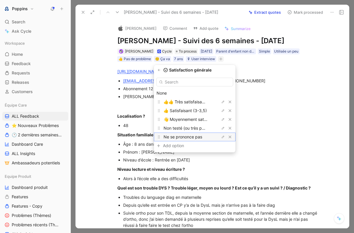
click at [206, 134] on div "Ne se prononce pas" at bounding box center [185, 137] width 44 height 7
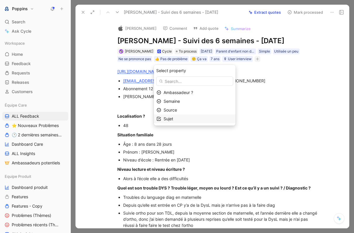
click at [215, 116] on div "Sujet" at bounding box center [197, 118] width 69 height 7
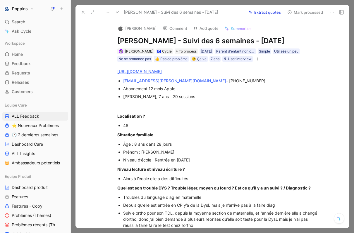
click at [256, 61] on icon "button" at bounding box center [258, 59] width 4 height 4
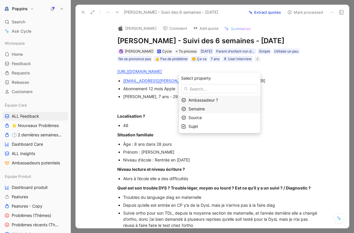
click at [205, 113] on div "Semaine" at bounding box center [220, 109] width 82 height 9
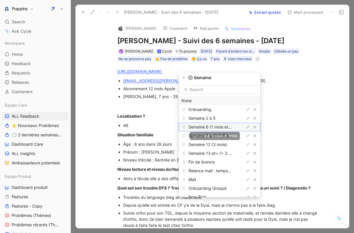
click at [220, 127] on span "Semaine 6 (1 mois et demi)" at bounding box center [214, 127] width 52 height 5
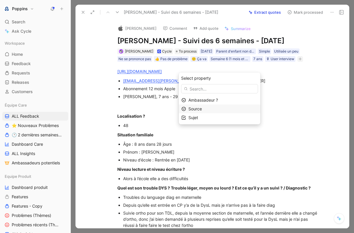
click at [212, 110] on div "Source" at bounding box center [222, 109] width 69 height 7
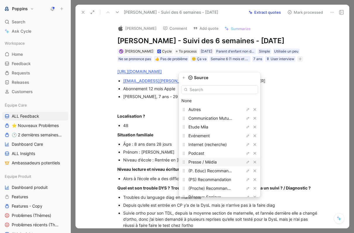
scroll to position [15, 0]
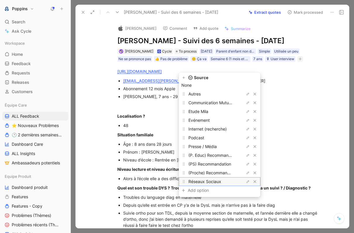
click at [201, 184] on div "Réseaux Sociaux" at bounding box center [210, 181] width 44 height 7
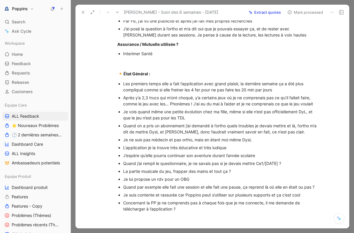
scroll to position [267, 0]
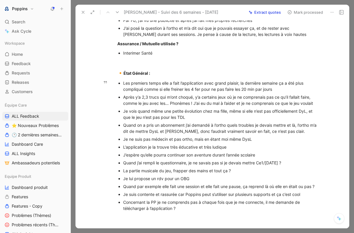
click at [183, 92] on div "Les premiers temps elle a fait l’application avec grand plaisir, la dernière se…" at bounding box center [221, 86] width 196 height 12
click at [201, 92] on div "Les premiers temps elle a fait l’application avec grand plaisir, la dernière se…" at bounding box center [221, 86] width 196 height 12
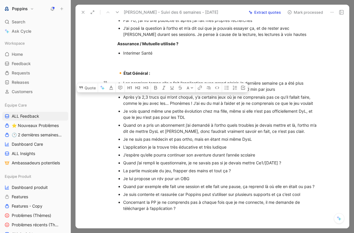
drag, startPoint x: 123, startPoint y: 106, endPoint x: 328, endPoint y: 117, distance: 205.3
click at [328, 117] on ul "Les premiers temps elle a fait l’application avec grand plaisir, la dernière se…" at bounding box center [218, 145] width 225 height 133
click at [91, 92] on button "Quote" at bounding box center [87, 87] width 21 height 9
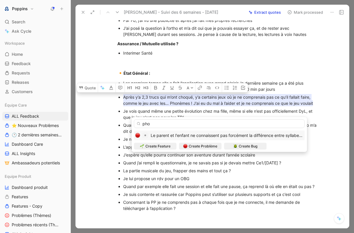
type input "pho"
click at [214, 134] on span "Le parent et l'enfant ne connaissent pas forcément la différence entre syllabe …" at bounding box center [227, 135] width 153 height 5
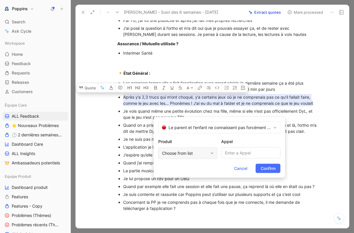
click at [202, 151] on div "Choose from list" at bounding box center [185, 153] width 46 height 7
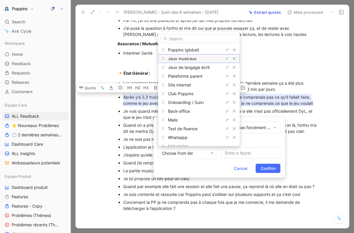
click at [196, 59] on span "Jeux musicaux" at bounding box center [182, 58] width 29 height 5
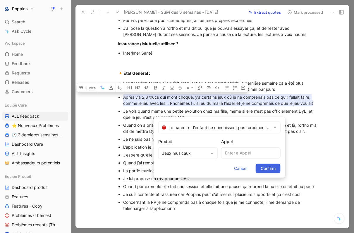
click at [271, 171] on span "Confirm" at bounding box center [267, 168] width 15 height 7
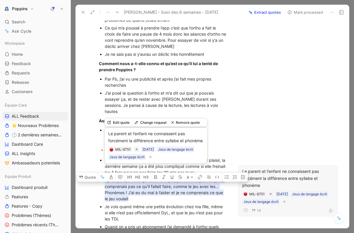
scroll to position [278, 0]
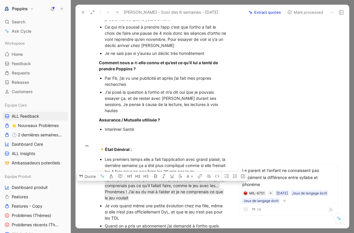
click at [152, 189] on div "Après y’a 2,3 trucs qui m’ont choqué, y’a certains jeux où je ne comprenais pas…" at bounding box center [166, 189] width 122 height 25
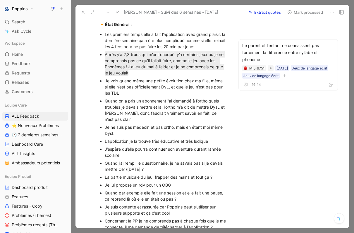
scroll to position [418, 0]
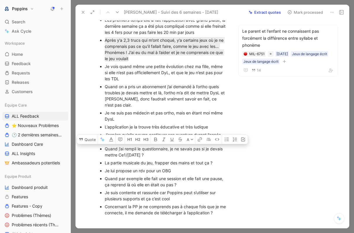
drag, startPoint x: 141, startPoint y: 139, endPoint x: 102, endPoint y: 131, distance: 39.6
click at [102, 131] on ul "Les premiers temps elle a fait l’application avec grand plaisir, la dernière se…" at bounding box center [163, 116] width 151 height 201
click at [91, 135] on button "Quote" at bounding box center [87, 139] width 21 height 9
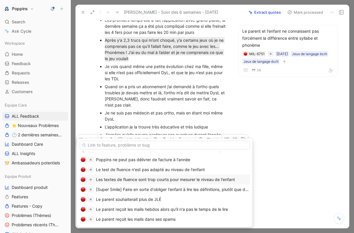
scroll to position [0, 0]
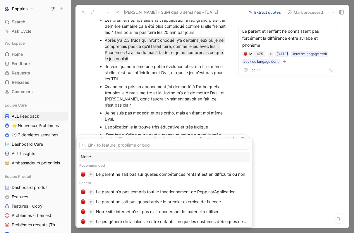
click at [103, 155] on div "None" at bounding box center [165, 156] width 168 height 7
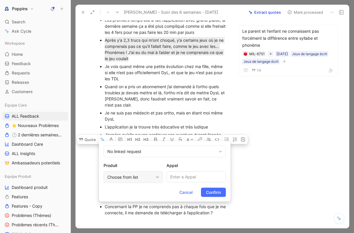
click at [130, 174] on div "Choose from list" at bounding box center [130, 177] width 46 height 7
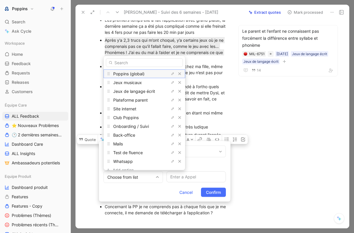
click at [144, 77] on div "Poppins (global)" at bounding box center [135, 73] width 44 height 7
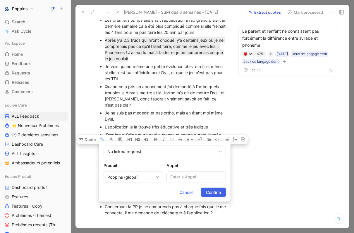
click at [212, 191] on span "Confirm" at bounding box center [213, 192] width 15 height 7
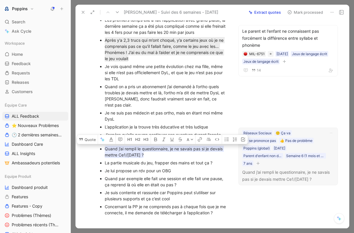
click at [260, 162] on button "button" at bounding box center [258, 163] width 6 height 6
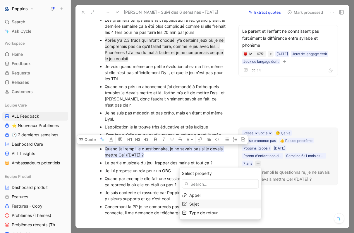
click at [220, 205] on div "Sujet" at bounding box center [223, 204] width 69 height 7
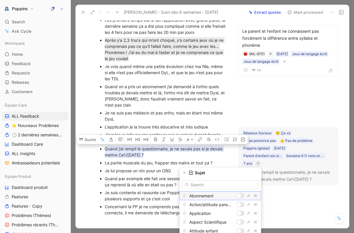
click at [240, 196] on div at bounding box center [239, 196] width 4 height 4
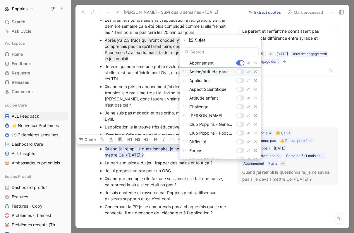
click at [240, 72] on div at bounding box center [239, 72] width 4 height 4
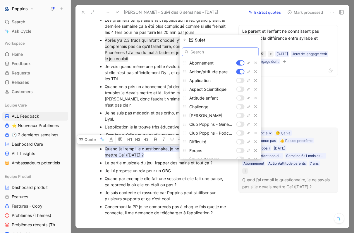
click at [218, 50] on input "text" at bounding box center [220, 51] width 77 height 9
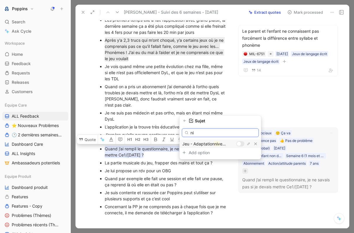
type input "n"
type input "dif"
click at [240, 144] on div at bounding box center [239, 144] width 4 height 4
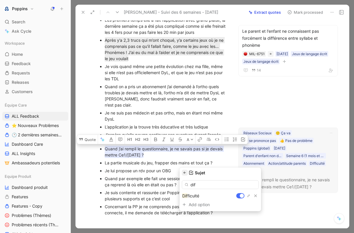
click at [187, 173] on icon "button" at bounding box center [185, 173] width 4 height 4
click at [208, 202] on span "Type de retour" at bounding box center [203, 204] width 28 height 5
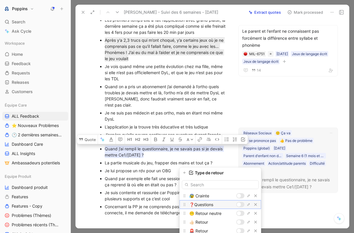
click at [239, 204] on div at bounding box center [239, 205] width 4 height 4
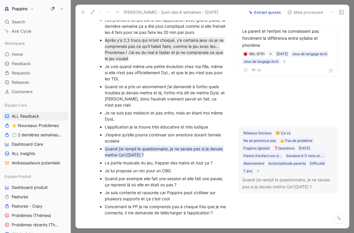
click at [157, 168] on div "Je lui propose un rdv pour un OBG" at bounding box center [166, 171] width 122 height 6
click at [172, 168] on div "Je lui propose un rdv pour un OBG" at bounding box center [166, 171] width 122 height 6
click at [171, 160] on div "La partie musicale du jeu, frapper des mains et tout ça ?" at bounding box center [166, 163] width 122 height 6
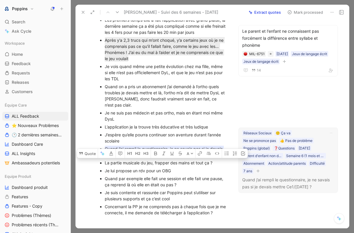
click at [120, 168] on div "Je lui propose un rdv pour un OBG" at bounding box center [166, 171] width 122 height 6
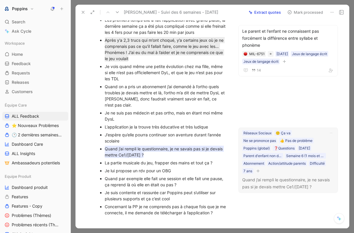
click at [105, 168] on div "Je lui propose un rdv pour un OBG" at bounding box center [166, 171] width 122 height 6
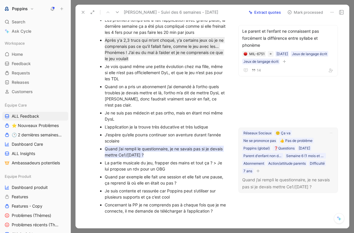
drag, startPoint x: 105, startPoint y: 144, endPoint x: 172, endPoint y: 151, distance: 67.3
click at [172, 160] on div "La partie musicale du jeu, frapper des mains et tout ça ? > Je lui propose un r…" at bounding box center [166, 166] width 122 height 12
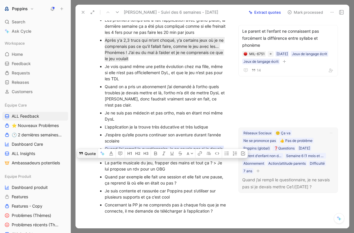
click at [89, 149] on button "Quote" at bounding box center [87, 153] width 21 height 9
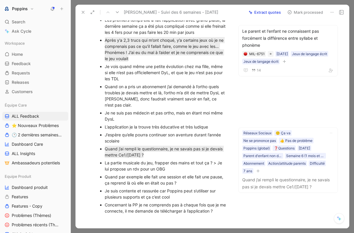
click at [105, 160] on div "La partie musicale du jeu, frapper des mains et tout ça ? > Je lui propose un r…" at bounding box center [166, 166] width 122 height 12
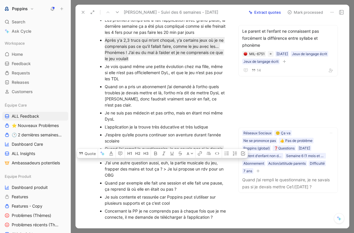
drag, startPoint x: 105, startPoint y: 144, endPoint x: 164, endPoint y: 149, distance: 59.0
click at [164, 160] on div "J’ai une autre question aussi, euh, la partie musicale du jeu, frapper des main…" at bounding box center [166, 169] width 122 height 18
click at [82, 152] on icon at bounding box center [81, 153] width 4 height 3
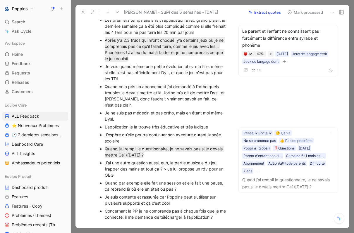
drag, startPoint x: 104, startPoint y: 144, endPoint x: 148, endPoint y: 146, distance: 43.9
click at [148, 146] on ul "Les premiers temps elle a fait l’application avec grand plaisir, la dernière se…" at bounding box center [163, 118] width 151 height 205
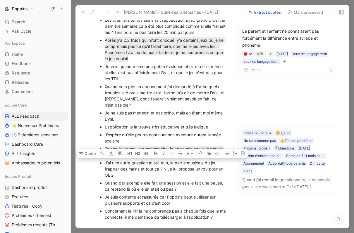
click at [164, 160] on div "J’ai une autre question aussi, euh, la partie musicale du jeu, frapper des main…" at bounding box center [166, 169] width 122 height 18
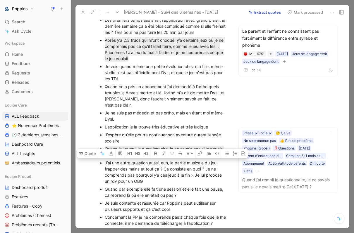
drag, startPoint x: 190, startPoint y: 158, endPoint x: 106, endPoint y: 143, distance: 85.6
click at [106, 160] on div "J’ai une autre question aussi, euh, la partie musicale du jeu, frapper des main…" at bounding box center [166, 172] width 122 height 25
click at [88, 149] on button "Quote" at bounding box center [87, 153] width 21 height 9
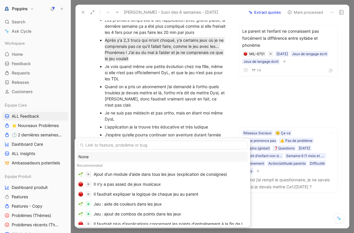
scroll to position [15, 0]
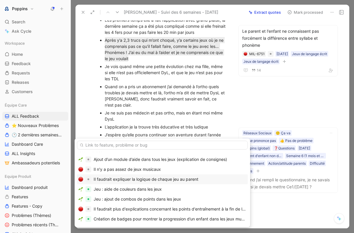
click at [196, 177] on div "Il faudrait expliquer la logique de chaque jeu au parent" at bounding box center [146, 179] width 105 height 7
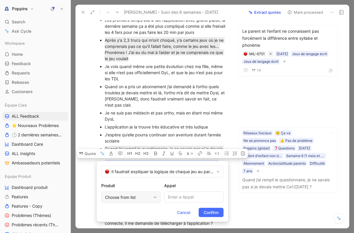
click at [148, 201] on div "Choose from list" at bounding box center [128, 197] width 46 height 7
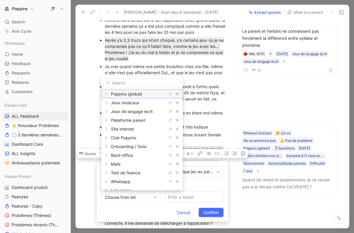
click at [139, 94] on span "Poppins (global)" at bounding box center [126, 93] width 31 height 5
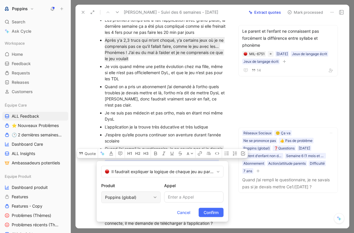
click at [140, 194] on div "Poppins (global)" at bounding box center [128, 197] width 46 height 7
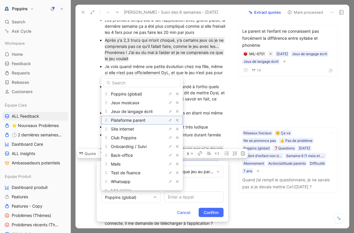
click at [145, 119] on span "Plateforme parent" at bounding box center [128, 120] width 34 height 5
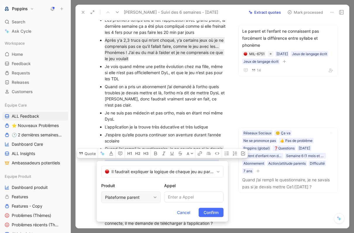
click at [138, 197] on div "Plateforme parent" at bounding box center [128, 197] width 46 height 7
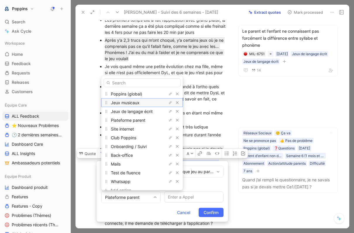
click at [131, 101] on span "Jeux musicaux" at bounding box center [125, 102] width 29 height 5
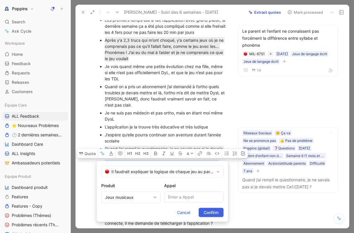
click at [208, 213] on span "Confirm" at bounding box center [210, 212] width 15 height 7
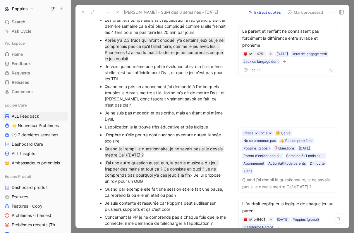
click at [160, 186] on div "Quand par exemple elle fait une session et elle fait une pause, ça reprend là o…" at bounding box center [166, 192] width 122 height 12
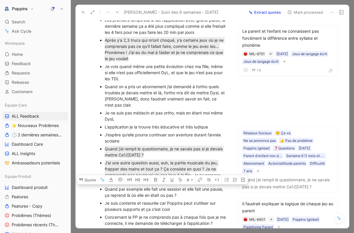
drag, startPoint x: 105, startPoint y: 169, endPoint x: 189, endPoint y: 177, distance: 84.0
click at [189, 186] on div "Quand par exemple elle fait une session et elle fait une pause, ça reprend là o…" at bounding box center [166, 192] width 122 height 12
click at [83, 177] on icon at bounding box center [81, 179] width 5 height 5
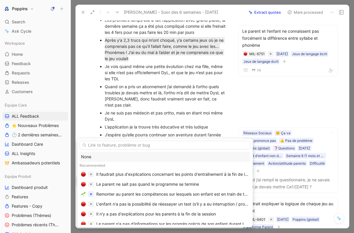
click at [117, 154] on div "None" at bounding box center [165, 156] width 168 height 7
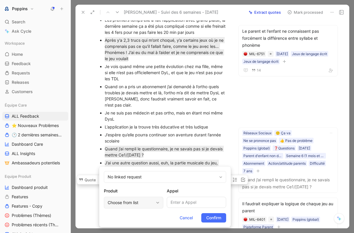
click at [142, 198] on div "Choose from list" at bounding box center [133, 203] width 59 height 12
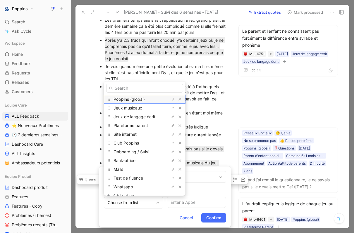
click at [142, 99] on span "Poppins (global)" at bounding box center [128, 99] width 31 height 5
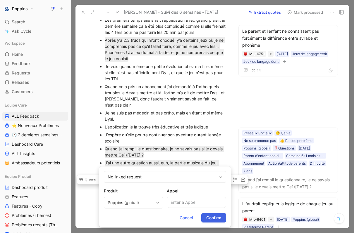
click at [206, 219] on span "Confirm" at bounding box center [213, 218] width 15 height 7
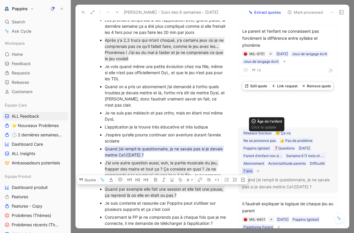
scroll to position [505, 0]
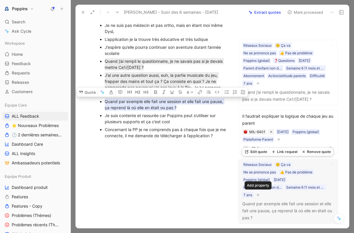
click at [260, 194] on icon "button" at bounding box center [258, 195] width 4 height 4
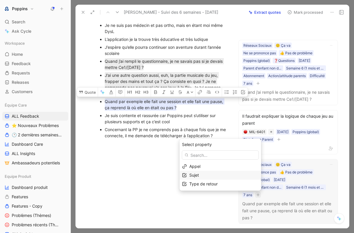
click at [220, 176] on div "Sujet" at bounding box center [223, 175] width 69 height 7
type input "p"
type input "a"
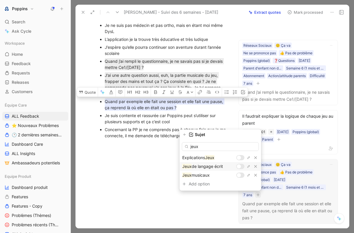
type input "jeux"
click at [239, 168] on div at bounding box center [239, 167] width 4 height 4
click at [240, 175] on div at bounding box center [239, 175] width 4 height 4
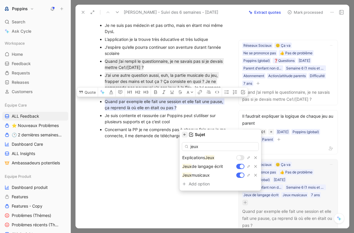
click at [186, 136] on icon "button" at bounding box center [184, 135] width 2 height 2
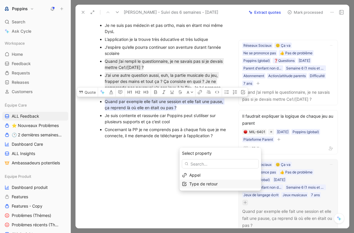
click at [220, 180] on div "Type de retour" at bounding box center [220, 184] width 82 height 9
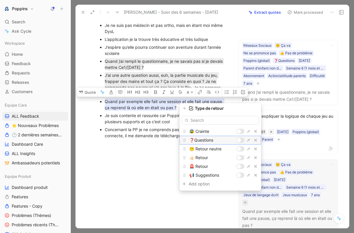
click at [211, 139] on span "❓Questions" at bounding box center [201, 140] width 24 height 5
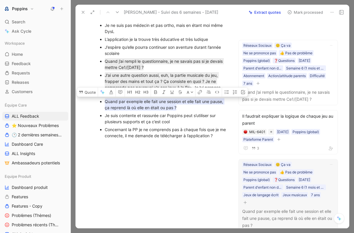
click at [139, 144] on div at bounding box center [163, 179] width 151 height 70
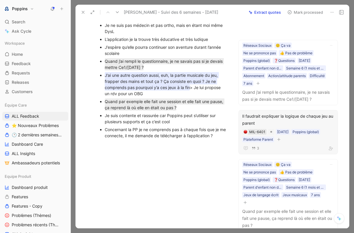
drag, startPoint x: 103, startPoint y: 110, endPoint x: 253, endPoint y: 132, distance: 151.9
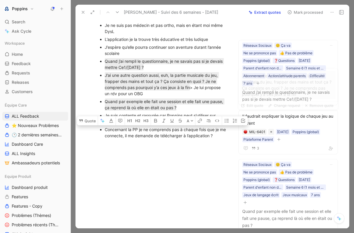
click at [221, 126] on p "Concernant la PP je ne comprends pas à chaque fois que je me connecte, il me de…" at bounding box center [166, 133] width 122 height 14
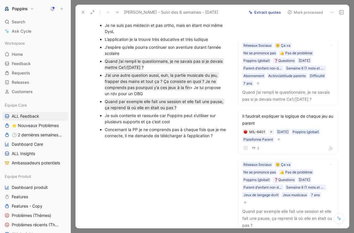
click at [221, 127] on div "Concernant la PP je ne comprends pas à chaque fois que je me connecte, il me de…" at bounding box center [166, 133] width 122 height 12
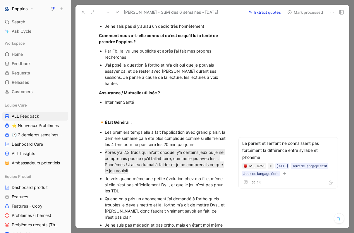
scroll to position [513, 0]
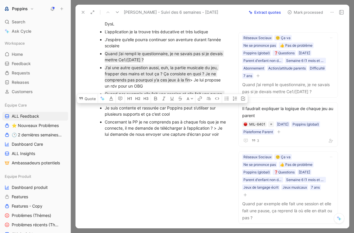
drag, startPoint x: 179, startPoint y: 96, endPoint x: 88, endPoint y: 88, distance: 91.9
click at [88, 88] on ul "Les premiers temps elle a fait l’application avec grand plaisir, la dernière se…" at bounding box center [163, 30] width 151 height 218
click at [86, 94] on button "Quote" at bounding box center [87, 98] width 21 height 9
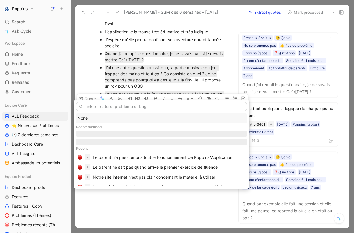
click at [118, 119] on div "None" at bounding box center [161, 118] width 168 height 7
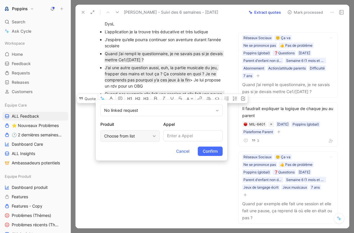
click at [146, 139] on div "Choose from list" at bounding box center [127, 136] width 46 height 7
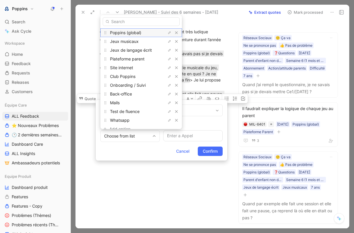
click at [137, 31] on span "Poppins (global)" at bounding box center [125, 32] width 31 height 5
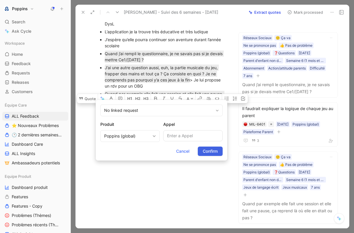
click at [206, 150] on span "Confirm" at bounding box center [210, 151] width 15 height 7
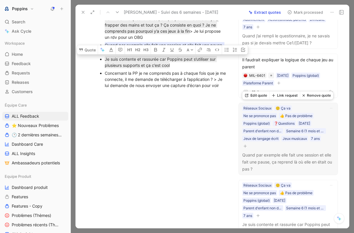
scroll to position [576, 0]
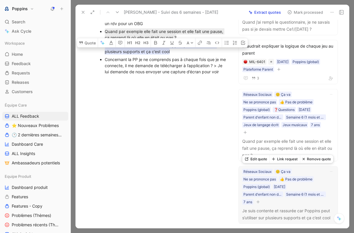
click at [260, 202] on button "button" at bounding box center [258, 202] width 6 height 6
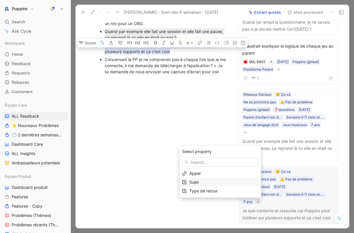
click at [225, 182] on div "Sujet" at bounding box center [223, 182] width 69 height 7
type input "supp"
click at [241, 182] on div at bounding box center [239, 182] width 4 height 4
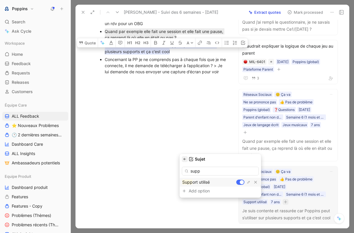
click at [186, 160] on icon "button" at bounding box center [184, 159] width 2 height 2
click at [229, 192] on div "Type de retour" at bounding box center [223, 191] width 69 height 7
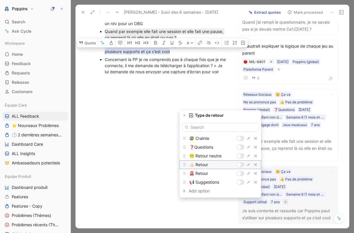
click at [240, 166] on div at bounding box center [239, 165] width 4 height 4
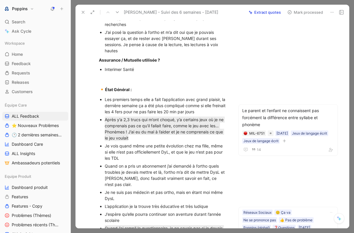
scroll to position [336, 0]
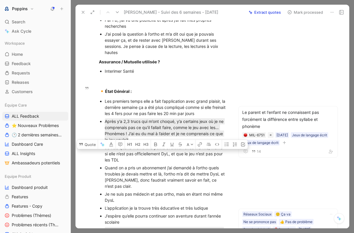
drag, startPoint x: 129, startPoint y: 147, endPoint x: 103, endPoint y: 134, distance: 28.2
click at [103, 134] on ul "Les premiers temps elle a fait l’application avec grand plaisir, la dernière se…" at bounding box center [163, 206] width 151 height 218
click at [83, 142] on icon at bounding box center [81, 144] width 5 height 5
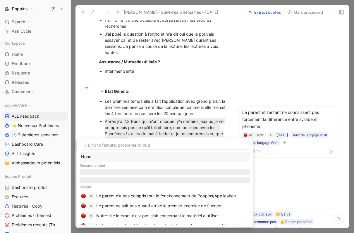
click at [112, 154] on div "None" at bounding box center [165, 156] width 168 height 7
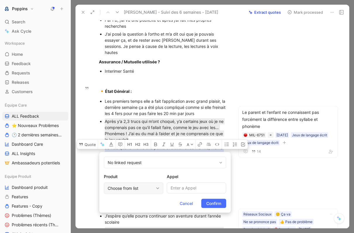
click at [149, 187] on div "Choose from list" at bounding box center [131, 188] width 46 height 7
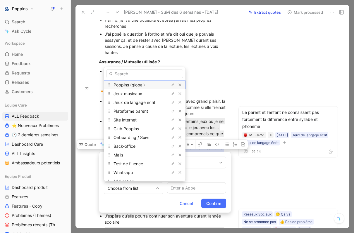
click at [142, 84] on span "Poppins (global)" at bounding box center [128, 84] width 31 height 5
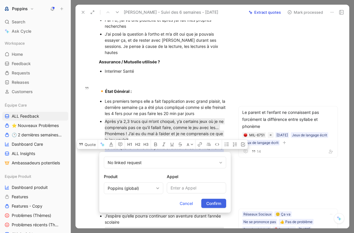
click at [216, 203] on span "Confirm" at bounding box center [213, 203] width 15 height 7
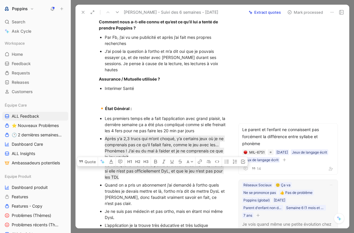
scroll to position [343, 0]
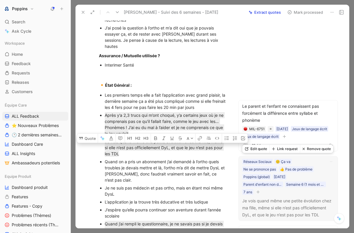
click at [259, 193] on icon "button" at bounding box center [258, 192] width 4 height 4
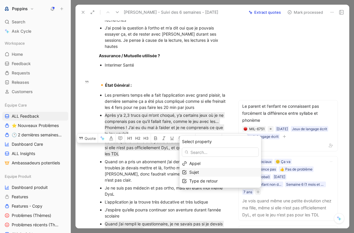
click at [216, 173] on div "Sujet" at bounding box center [223, 172] width 69 height 7
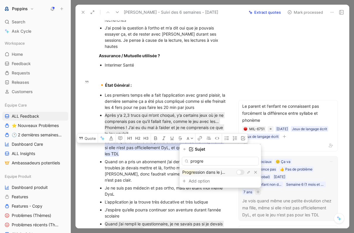
type input "progre"
click at [238, 172] on div at bounding box center [239, 172] width 4 height 4
click at [240, 172] on div at bounding box center [242, 172] width 4 height 4
click at [230, 161] on input "progre" at bounding box center [220, 161] width 77 height 9
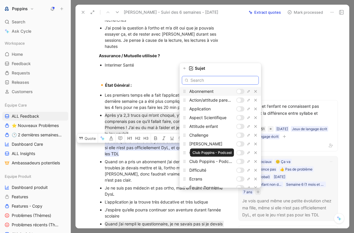
type input "e"
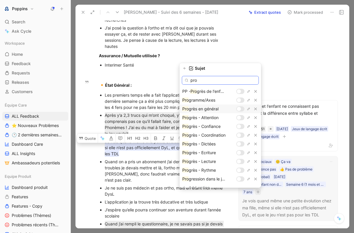
type input "pro"
click at [239, 109] on div at bounding box center [239, 109] width 4 height 4
click at [187, 68] on icon "button" at bounding box center [185, 69] width 4 height 4
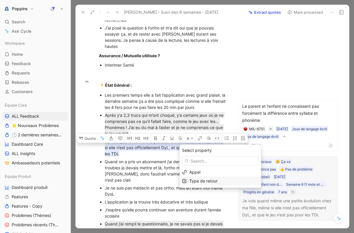
click at [206, 180] on span "Type de retour" at bounding box center [203, 181] width 28 height 5
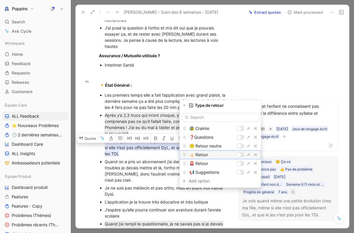
click at [241, 153] on div at bounding box center [240, 154] width 8 height 5
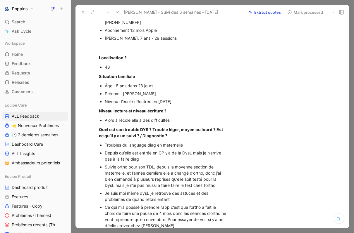
scroll to position [0, 0]
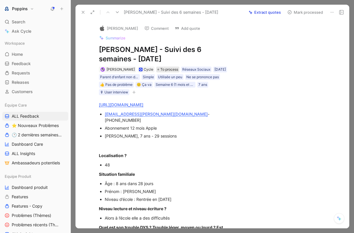
click at [160, 69] on span "To process" at bounding box center [169, 70] width 18 height 6
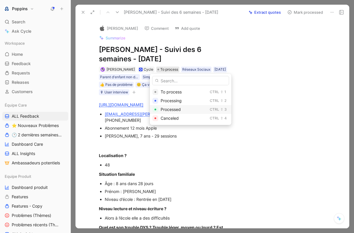
click at [168, 110] on span "Processed" at bounding box center [170, 109] width 20 height 5
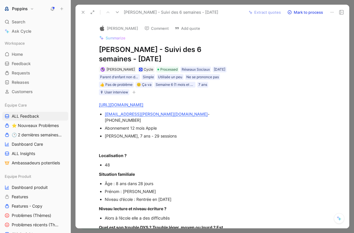
click at [83, 13] on icon at bounding box center [83, 12] width 5 height 5
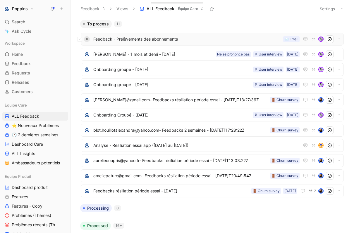
click at [158, 39] on span "Feedback - Prélèvements des abonnements" at bounding box center [186, 39] width 187 height 7
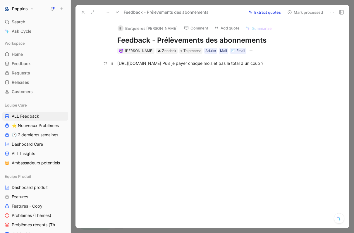
click at [218, 62] on div "[URL][DOMAIN_NAME] Puis je payer chaque mois et pas le total d un coup ?" at bounding box center [218, 63] width 202 height 6
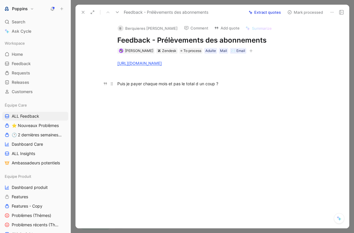
click at [170, 83] on div "Puis je payer chaque mois et pas le total d un coup ?" at bounding box center [218, 84] width 202 height 6
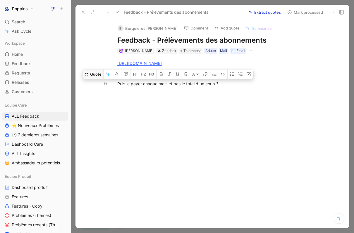
click at [95, 72] on button "Quote" at bounding box center [92, 74] width 21 height 9
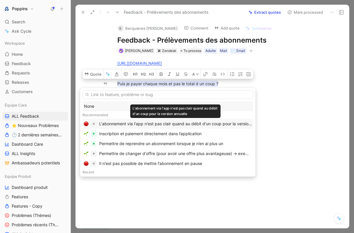
click at [199, 122] on div "L'abonnement via l'app n'est pas clair quand au débit d'un coup pour la version…" at bounding box center [175, 123] width 153 height 7
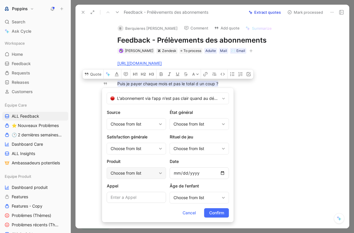
click at [142, 171] on div "Choose from list" at bounding box center [134, 173] width 46 height 7
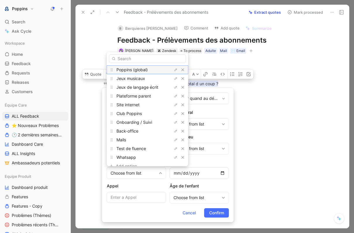
click at [142, 70] on span "Poppins (global)" at bounding box center [131, 69] width 31 height 5
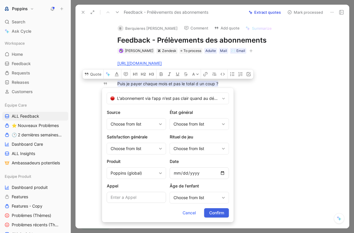
click at [215, 214] on span "Confirm" at bounding box center [216, 213] width 15 height 7
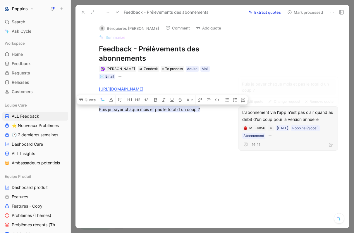
click at [272, 137] on button "button" at bounding box center [270, 136] width 6 height 6
click at [237, 169] on div "Problèmes" at bounding box center [235, 167] width 69 height 7
click at [165, 69] on span "To process" at bounding box center [174, 69] width 18 height 6
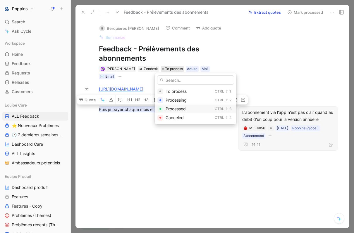
click at [172, 108] on span "Processed" at bounding box center [175, 108] width 20 height 5
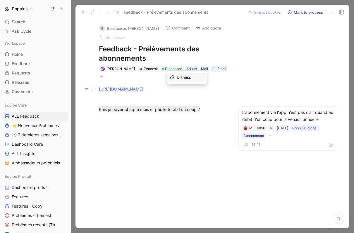
copy link "/"
drag, startPoint x: 203, startPoint y: 91, endPoint x: 83, endPoint y: 92, distance: 120.7
click at [83, 92] on div "B Berquieres [PERSON_NAME] Comment Add quote Summarize Feedback - Prélèvements …" at bounding box center [211, 124] width 273 height 209
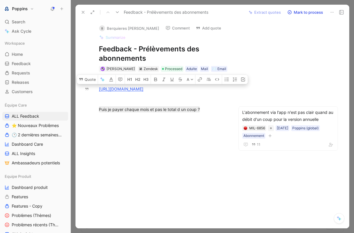
copy div "[URL][DOMAIN_NAME]"
click at [222, 68] on div "[PERSON_NAME] Zendesk Processed Adulte Mail ✉️ Email" at bounding box center [163, 72] width 130 height 15
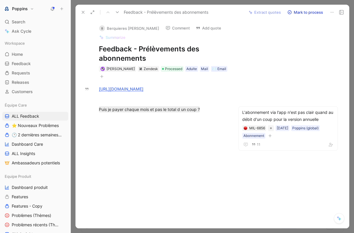
click at [103, 76] on button "button" at bounding box center [102, 77] width 6 height 6
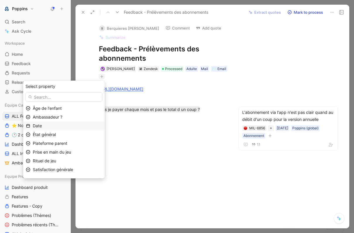
click at [67, 128] on div "Date" at bounding box center [67, 125] width 69 height 7
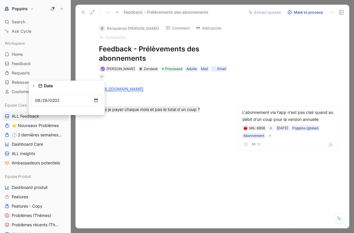
type input "[DATE]"
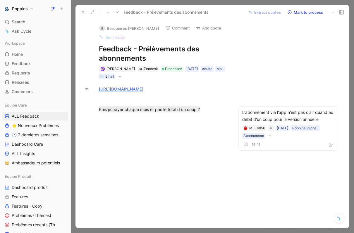
click at [80, 12] on button at bounding box center [83, 12] width 8 height 8
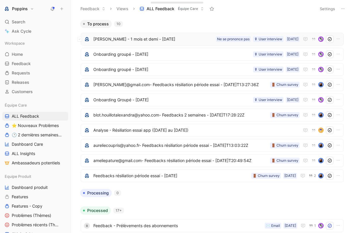
click at [146, 39] on span "[PERSON_NAME] - 1 mois et demi - [DATE]" at bounding box center [153, 39] width 120 height 7
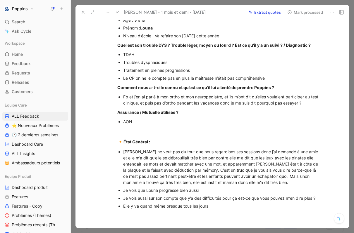
scroll to position [156, 0]
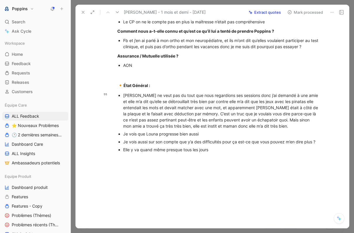
click at [169, 140] on div "Je vois aussi sur son compte que y’a des difficultés pour ça est-ce que vous po…" at bounding box center [221, 142] width 196 height 6
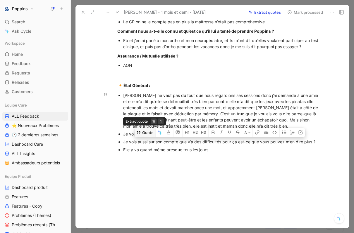
click at [143, 134] on button "Quote" at bounding box center [144, 132] width 21 height 9
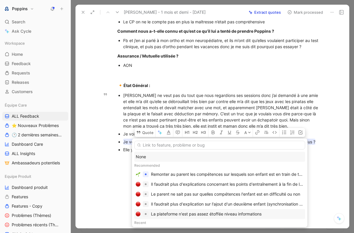
click at [172, 214] on div "La plateforme n'est pas assez étoffée niveau informations" at bounding box center [206, 214] width 111 height 7
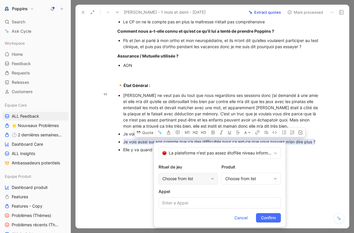
click at [182, 178] on div "Choose from list" at bounding box center [185, 178] width 46 height 7
click at [232, 183] on div "Choose from list" at bounding box center [250, 179] width 59 height 12
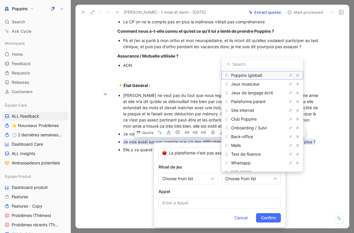
click at [247, 75] on span "Poppins (global)" at bounding box center [246, 75] width 31 height 5
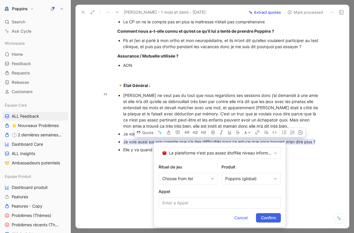
click at [265, 218] on span "Confirm" at bounding box center [268, 218] width 15 height 7
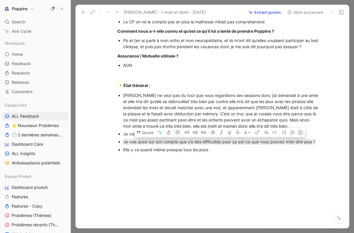
click at [146, 162] on div at bounding box center [218, 193] width 261 height 70
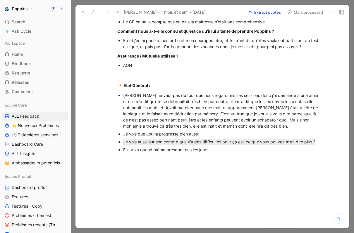
scroll to position [148, 0]
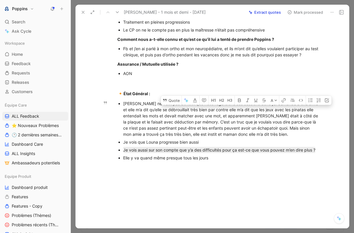
drag, startPoint x: 217, startPoint y: 109, endPoint x: 275, endPoint y: 130, distance: 61.7
click at [275, 130] on div "[PERSON_NAME] ne veut pas du tout que nous regardions ses sessions donc j’ai de…" at bounding box center [221, 119] width 196 height 37
click at [175, 100] on button "Quote" at bounding box center [171, 100] width 21 height 9
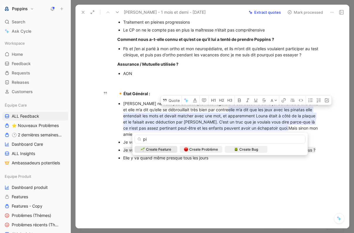
click at [166, 142] on input "pi" at bounding box center [219, 139] width 171 height 9
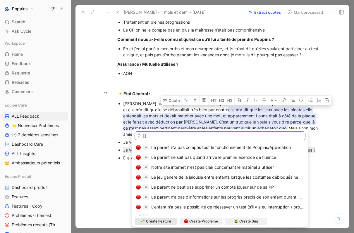
paste input "[PERSON_NAME]"
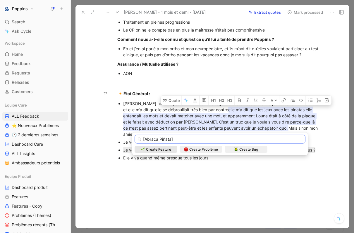
click at [183, 139] on input "[Abraca Piñata]" at bounding box center [219, 139] width 171 height 9
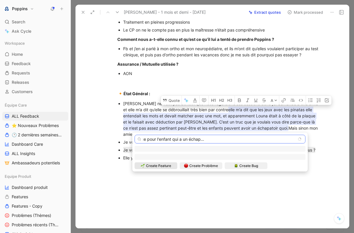
scroll to position [0, 92]
type input "[[PERSON_NAME]] Le jeu manque de pertinence pour l'enfant qui a un échappatoire…"
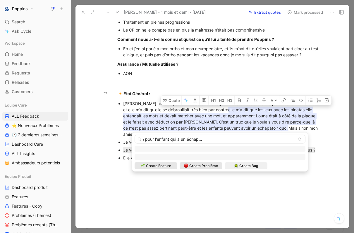
scroll to position [0, 0]
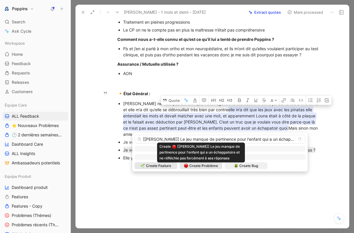
click at [204, 167] on span "Create Problème" at bounding box center [203, 166] width 29 height 6
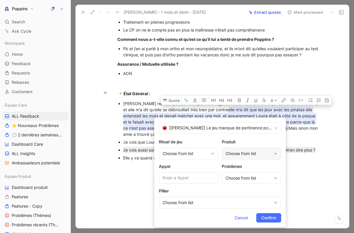
click at [240, 153] on div "Choose from list" at bounding box center [248, 153] width 46 height 7
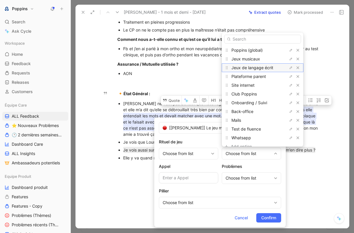
click at [258, 68] on span "Jeux de langage écrit" at bounding box center [252, 67] width 42 height 5
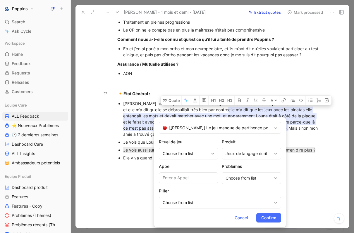
click at [243, 185] on div "Rituel de jeu Choose from list Produit Jeux de langage écrit Appel Problèmes Ch…" at bounding box center [220, 174] width 122 height 70
click at [242, 182] on div "Choose from list" at bounding box center [251, 178] width 59 height 12
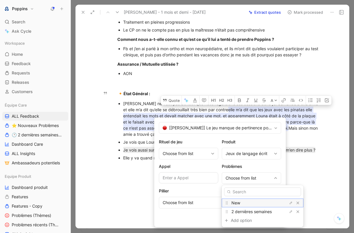
click at [239, 204] on span "New" at bounding box center [235, 203] width 9 height 5
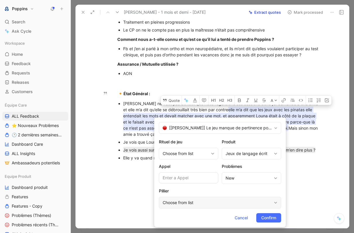
click at [235, 203] on div "Choose from list" at bounding box center [217, 202] width 109 height 7
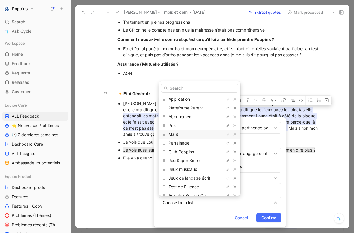
scroll to position [20, 0]
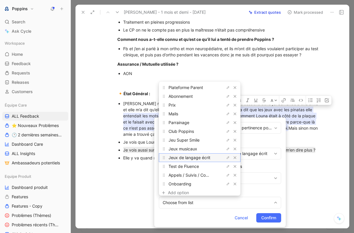
click at [194, 156] on span "Jeux de langage écrit" at bounding box center [189, 157] width 42 height 5
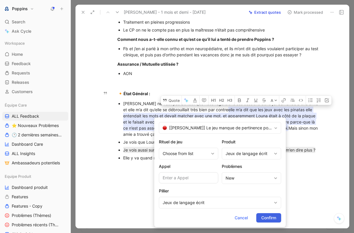
click at [265, 217] on span "Confirm" at bounding box center [268, 218] width 15 height 7
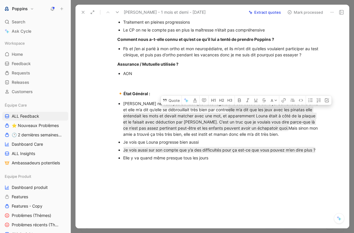
click at [156, 175] on div at bounding box center [218, 202] width 261 height 70
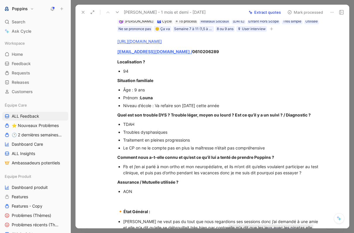
scroll to position [0, 0]
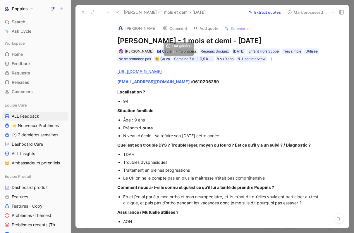
click at [181, 56] on div "[PERSON_NAME] Cycle To process Réseaux Sociaux [DATE] Enfant Hors Scope Très si…" at bounding box center [218, 55] width 203 height 15
click at [180, 54] on div "[PERSON_NAME] Cycle To process Réseaux Sociaux [DATE] Enfant Hors Scope Très si…" at bounding box center [218, 55] width 203 height 15
click at [179, 51] on span "To process" at bounding box center [188, 52] width 18 height 6
drag, startPoint x: 175, startPoint y: 41, endPoint x: 113, endPoint y: 38, distance: 61.4
click at [113, 38] on div "[PERSON_NAME] Comment Add quote Summarize [PERSON_NAME] - 1 mois et demi - [DAT…" at bounding box center [218, 41] width 225 height 43
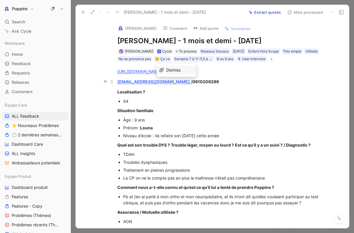
drag, startPoint x: 178, startPoint y: 83, endPoint x: 174, endPoint y: 82, distance: 3.9
click at [174, 82] on strong "[EMAIL_ADDRESS][DOMAIN_NAME] /" at bounding box center [154, 81] width 75 height 5
click at [174, 72] on span "Dismiss" at bounding box center [173, 70] width 14 height 5
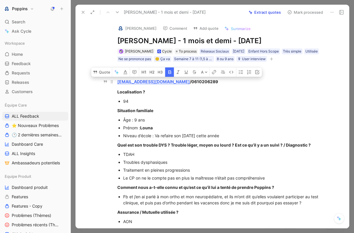
click at [181, 86] on p "[EMAIL_ADDRESS][DOMAIN_NAME] / 0610206289" at bounding box center [218, 82] width 225 height 10
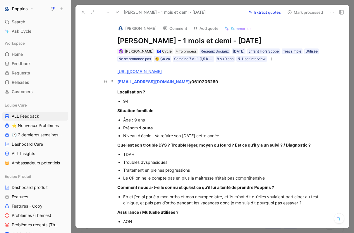
click at [174, 83] on strong "[EMAIL_ADDRESS][DOMAIN_NAME]" at bounding box center [153, 81] width 73 height 5
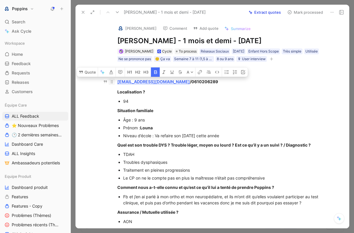
drag, startPoint x: 175, startPoint y: 80, endPoint x: 111, endPoint y: 80, distance: 64.3
click at [111, 80] on p "[EMAIL_ADDRESS][DOMAIN_NAME] / 0610206289" at bounding box center [218, 82] width 225 height 10
copy div "[EMAIL_ADDRESS][DOMAIN_NAME]"
click at [119, 27] on img at bounding box center [121, 28] width 6 height 6
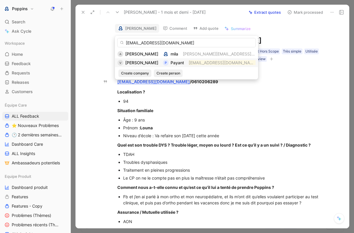
type input "[EMAIL_ADDRESS][DOMAIN_NAME]"
click at [170, 64] on div "P Payant" at bounding box center [173, 62] width 21 height 7
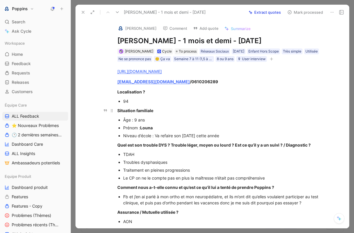
click at [195, 111] on div "Situation familiale" at bounding box center [218, 111] width 202 height 6
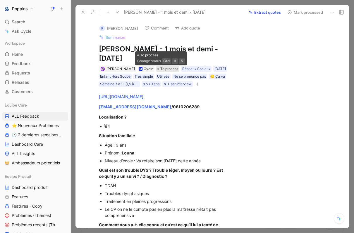
click at [160, 68] on span "To process" at bounding box center [169, 69] width 18 height 6
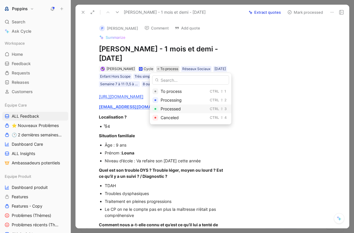
click at [166, 109] on span "Processed" at bounding box center [170, 108] width 20 height 5
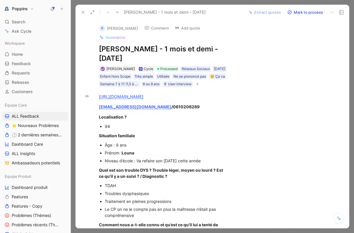
click at [84, 13] on icon at bounding box center [83, 12] width 5 height 5
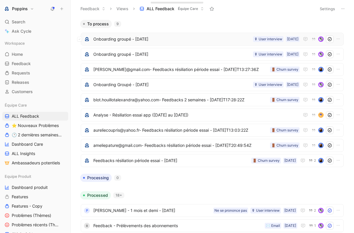
click at [161, 41] on span "Onboarding groupé - [DATE]" at bounding box center [171, 39] width 157 height 7
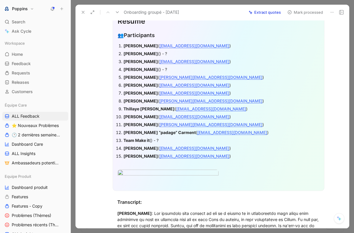
scroll to position [172, 0]
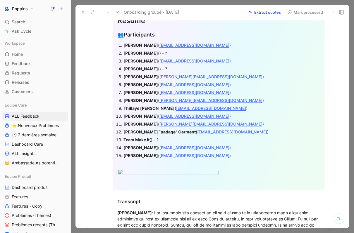
drag, startPoint x: 194, startPoint y: 155, endPoint x: 150, endPoint y: 153, distance: 44.2
click at [150, 153] on div "[PERSON_NAME] ( [EMAIL_ADDRESS][DOMAIN_NAME] )" at bounding box center [221, 156] width 196 height 6
copy u "[EMAIL_ADDRESS][DOMAIN_NAME]"
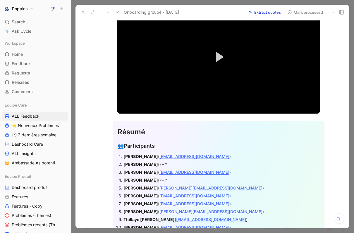
scroll to position [0, 0]
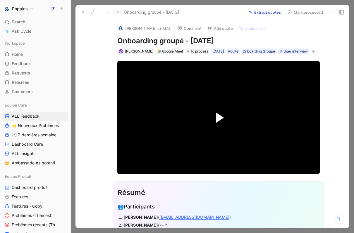
click at [217, 116] on span "Video Player" at bounding box center [220, 118] width 8 height 11
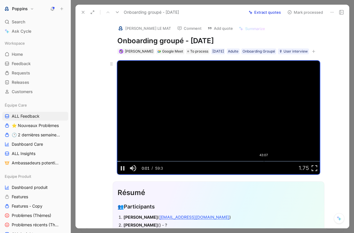
click at [264, 161] on div "Loaded : 1.59% 43:07 00:01" at bounding box center [218, 161] width 202 height 1
click at [279, 161] on div "Loaded : 74.56% 45:21 43:12" at bounding box center [218, 161] width 202 height 1
click at [269, 161] on div "Loaded : 81.61% 44:50 48:00" at bounding box center [218, 161] width 202 height 1
click at [272, 161] on div "Loaded : 81.61% 45:36 44:52" at bounding box center [218, 161] width 202 height 1
click at [273, 161] on div "Loaded : 81.61% 45:57 45:57" at bounding box center [218, 161] width 202 height 1
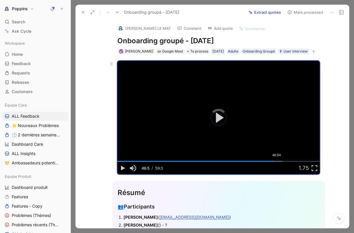
click at [276, 161] on div "Loaded : 81.61% 46:54 46:54" at bounding box center [218, 161] width 202 height 1
click at [216, 122] on video "Video Player" at bounding box center [218, 118] width 202 height 114
click at [208, 162] on div "Loaded : 81.61% 26:51 47:17" at bounding box center [218, 161] width 202 height 1
click at [211, 161] on div "27:37" at bounding box center [211, 161] width 0 height 1
click at [222, 103] on video "Video Player" at bounding box center [218, 118] width 202 height 114
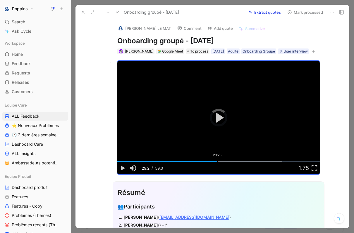
click at [217, 161] on div "29:26" at bounding box center [217, 161] width 0 height 1
click at [223, 161] on div "Loaded : 81.61% 31:04 29:26" at bounding box center [218, 161] width 202 height 1
click at [226, 161] on div "31:55" at bounding box center [226, 161] width 0 height 1
click at [229, 161] on div "33:02" at bounding box center [229, 161] width 0 height 1
click at [232, 161] on div "33:33" at bounding box center [231, 161] width 0 height 1
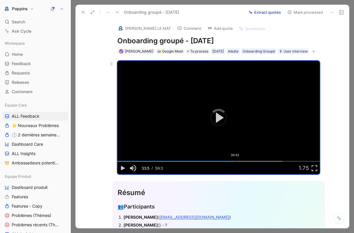
click at [235, 161] on div "34:41" at bounding box center [235, 161] width 0 height 1
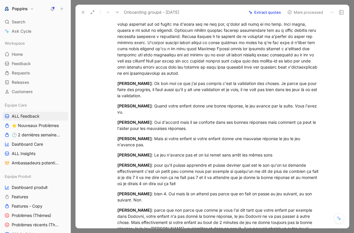
scroll to position [2588, 0]
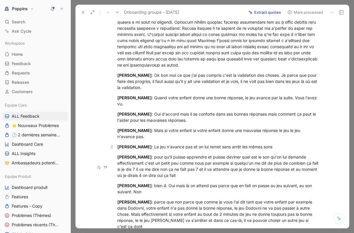
drag, startPoint x: 147, startPoint y: 167, endPoint x: 219, endPoint y: 168, distance: 72.2
click at [219, 150] on div "[PERSON_NAME] : Le jeu n'avance pas et on lui remet sans arrêt les mêmes sons" at bounding box center [218, 147] width 202 height 6
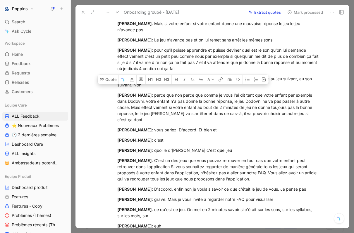
scroll to position [2703, 0]
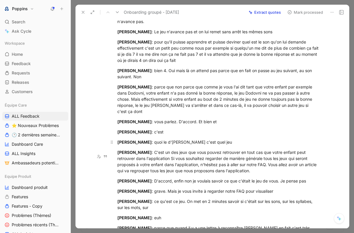
drag, startPoint x: 156, startPoint y: 159, endPoint x: 217, endPoint y: 159, distance: 61.4
click at [217, 145] on div "[PERSON_NAME] : quoi le d'Odomni c'est quel jeu" at bounding box center [218, 142] width 202 height 6
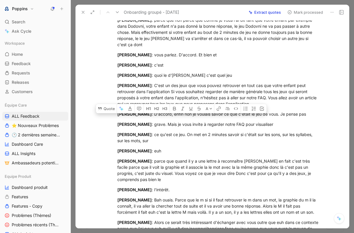
scroll to position [2776, 0]
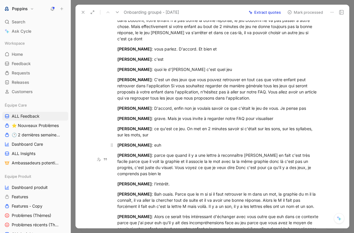
drag, startPoint x: 153, startPoint y: 163, endPoint x: 246, endPoint y: 161, distance: 92.7
click at [246, 150] on p "[PERSON_NAME] : euh" at bounding box center [218, 145] width 225 height 10
drag, startPoint x: 177, startPoint y: 167, endPoint x: 272, endPoint y: 174, distance: 95.0
click at [272, 174] on div "[PERSON_NAME] : parce que quand il y a une lettre à reconnaître euh bon en fait…" at bounding box center [218, 164] width 202 height 25
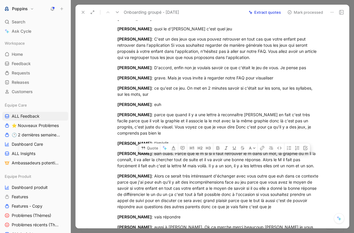
scroll to position [2835, 0]
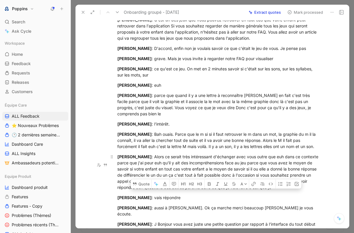
drag, startPoint x: 151, startPoint y: 166, endPoint x: 282, endPoint y: 176, distance: 131.9
click at [282, 176] on div "[PERSON_NAME] : Alors ce serait très intéressant d'échanger avec vous outre que…" at bounding box center [218, 172] width 202 height 37
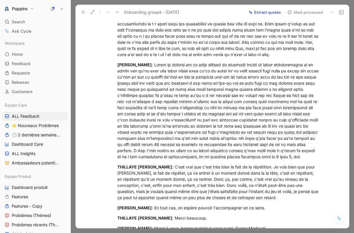
scroll to position [3376, 0]
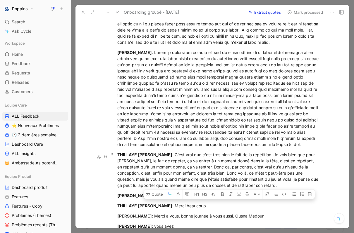
drag, startPoint x: 203, startPoint y: 175, endPoint x: 278, endPoint y: 186, distance: 75.9
click at [278, 186] on div "[PERSON_NAME] : C'est vrai que c'est très bien le fait de la répétition. Je voi…" at bounding box center [218, 170] width 202 height 37
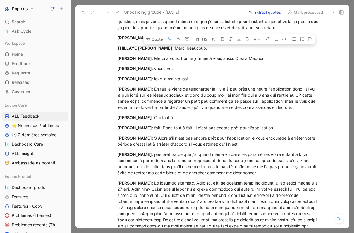
scroll to position [3547, 0]
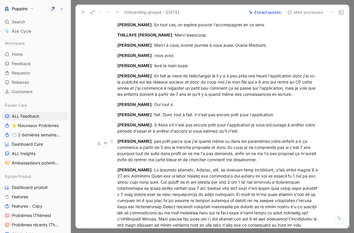
drag, startPoint x: 152, startPoint y: 125, endPoint x: 257, endPoint y: 140, distance: 105.5
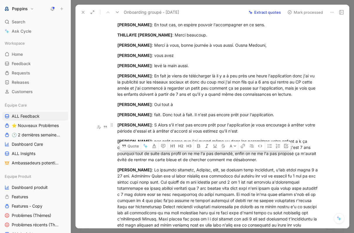
click at [242, 136] on p "[PERSON_NAME] : S Alors s'il n'est pas encore prêt pour l'application je vous e…" at bounding box center [218, 128] width 225 height 16
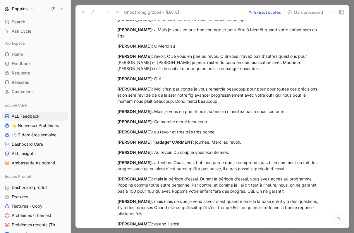
scroll to position [3934, 0]
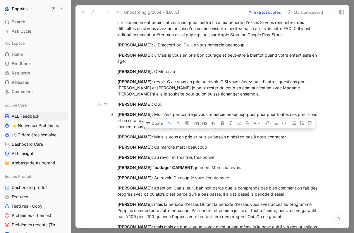
drag, startPoint x: 190, startPoint y: 102, endPoint x: 268, endPoint y: 113, distance: 78.8
click at [268, 113] on div "[PERSON_NAME] : Moi c'est par contre je vous remercie beaucoup pour pour pour t…" at bounding box center [218, 120] width 202 height 18
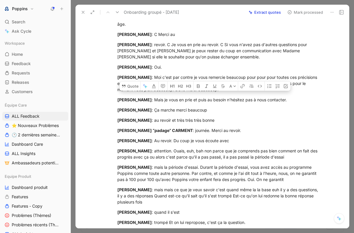
scroll to position [3983, 0]
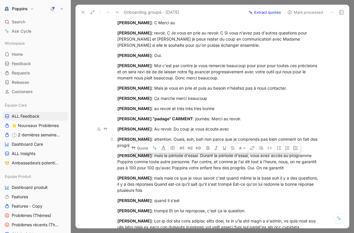
drag, startPoint x: 146, startPoint y: 129, endPoint x: 312, endPoint y: 135, distance: 166.7
click at [312, 136] on div "[PERSON_NAME] : attention. Ouais, euh, bah non parce que je comprends pas bien …" at bounding box center [218, 142] width 202 height 12
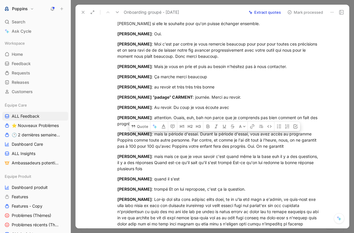
scroll to position [4006, 0]
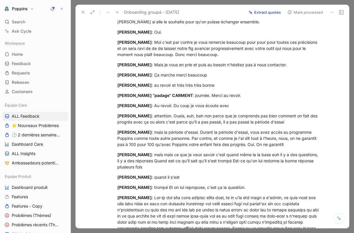
drag, startPoint x: 154, startPoint y: 148, endPoint x: 201, endPoint y: 162, distance: 48.7
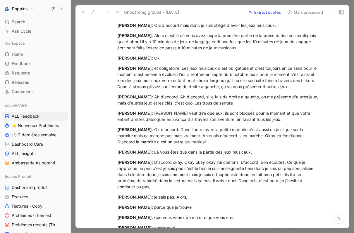
scroll to position [4631, 0]
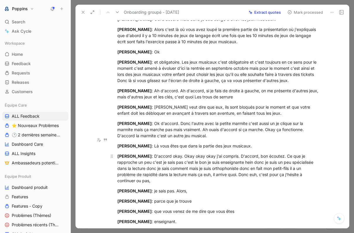
drag, startPoint x: 212, startPoint y: 153, endPoint x: 240, endPoint y: 151, distance: 28.4
click at [240, 153] on div "[PERSON_NAME] : D'accord okay. Okay okay okay j'ai compris. D'accord, bon écout…" at bounding box center [218, 168] width 202 height 31
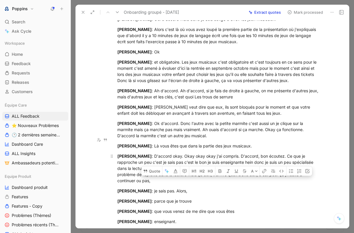
scroll to position [4659, 0]
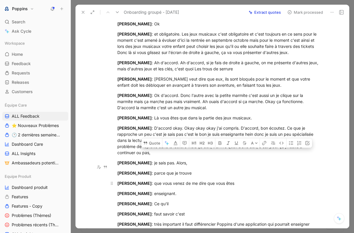
click at [186, 180] on div "[PERSON_NAME] : que vous venez de me dire que vous êtes" at bounding box center [218, 183] width 202 height 6
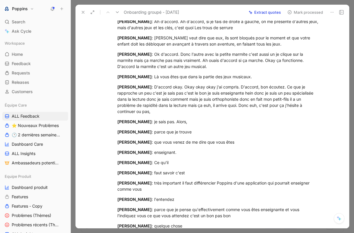
scroll to position [4701, 0]
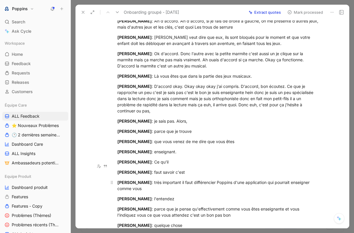
drag, startPoint x: 146, startPoint y: 165, endPoint x: 198, endPoint y: 171, distance: 52.4
click at [198, 179] on div "[PERSON_NAME] : très important il faut différencier Poppins d'une application q…" at bounding box center [218, 185] width 202 height 12
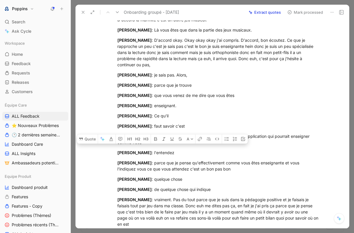
scroll to position [4757, 0]
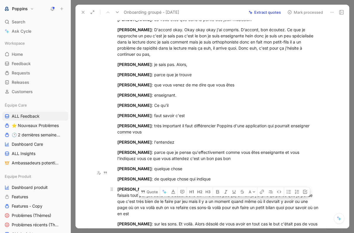
drag, startPoint x: 170, startPoint y: 170, endPoint x: 277, endPoint y: 172, distance: 107.0
click at [277, 186] on div "[PERSON_NAME] : vraiment. Pas du tout parce que je suis dans la pédagogie posit…" at bounding box center [218, 201] width 202 height 31
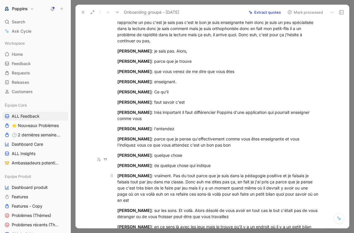
drag, startPoint x: 189, startPoint y: 163, endPoint x: 237, endPoint y: 166, distance: 47.7
click at [237, 173] on div "[PERSON_NAME] : vraiment. Pas du tout parce que je suis dans la pédagogie posit…" at bounding box center [218, 188] width 202 height 31
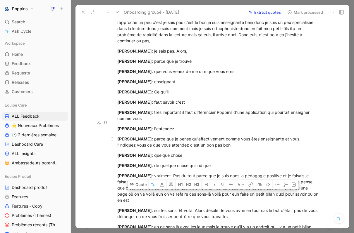
click at [223, 136] on div "[PERSON_NAME] : parce que je pense qu'effectivement comme vous êtes enseignante…" at bounding box center [218, 142] width 202 height 12
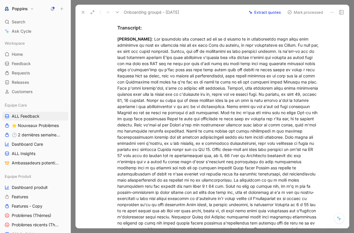
scroll to position [350, 0]
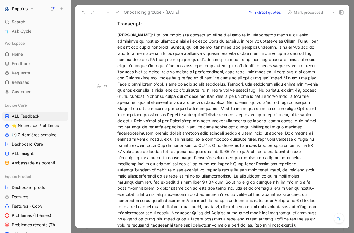
drag, startPoint x: 119, startPoint y: 83, endPoint x: 191, endPoint y: 165, distance: 108.9
click at [191, 165] on div "[PERSON_NAME]" at bounding box center [218, 142] width 202 height 221
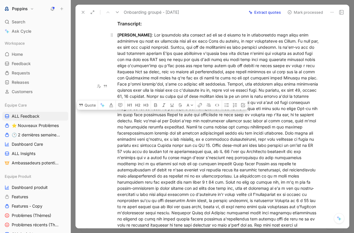
click at [171, 100] on div "[PERSON_NAME]" at bounding box center [218, 142] width 202 height 221
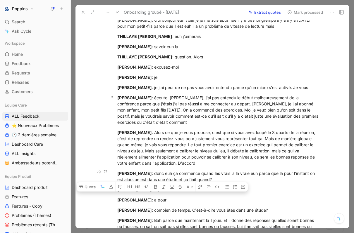
scroll to position [1839, 0]
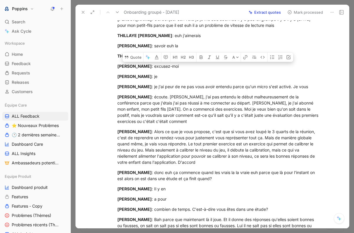
drag, startPoint x: 118, startPoint y: 86, endPoint x: 303, endPoint y: 52, distance: 188.1
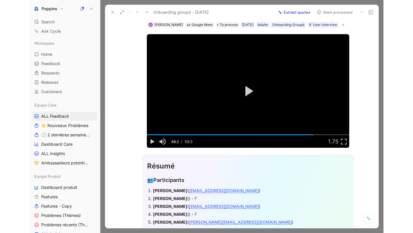
scroll to position [0, 0]
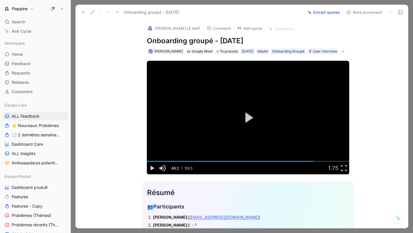
click at [149, 26] on img at bounding box center [150, 28] width 6 height 6
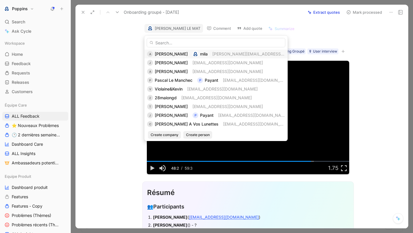
click at [156, 54] on span "[PERSON_NAME]" at bounding box center [171, 53] width 33 height 5
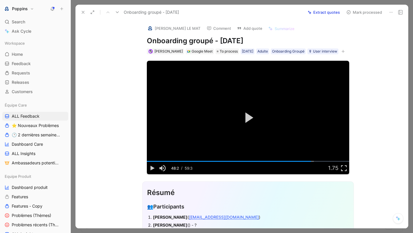
click at [84, 13] on icon at bounding box center [83, 12] width 5 height 5
